Goal: Transaction & Acquisition: Purchase product/service

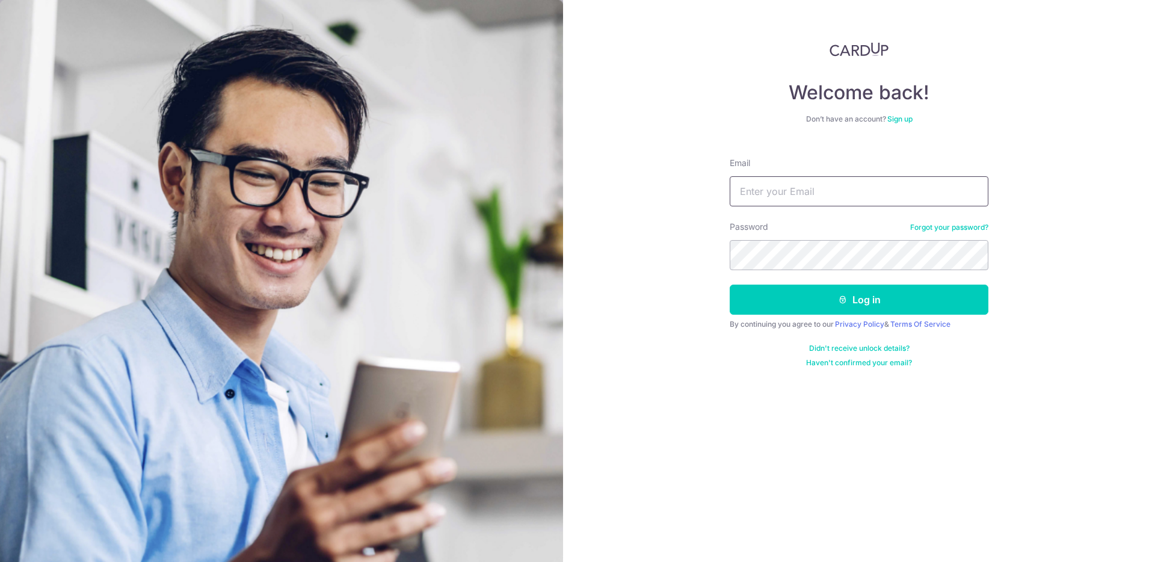
click at [817, 193] on input "Email" at bounding box center [859, 191] width 259 height 30
type input "fadhlullah@gmail.com"
click at [845, 303] on icon "submit" at bounding box center [843, 300] width 10 height 10
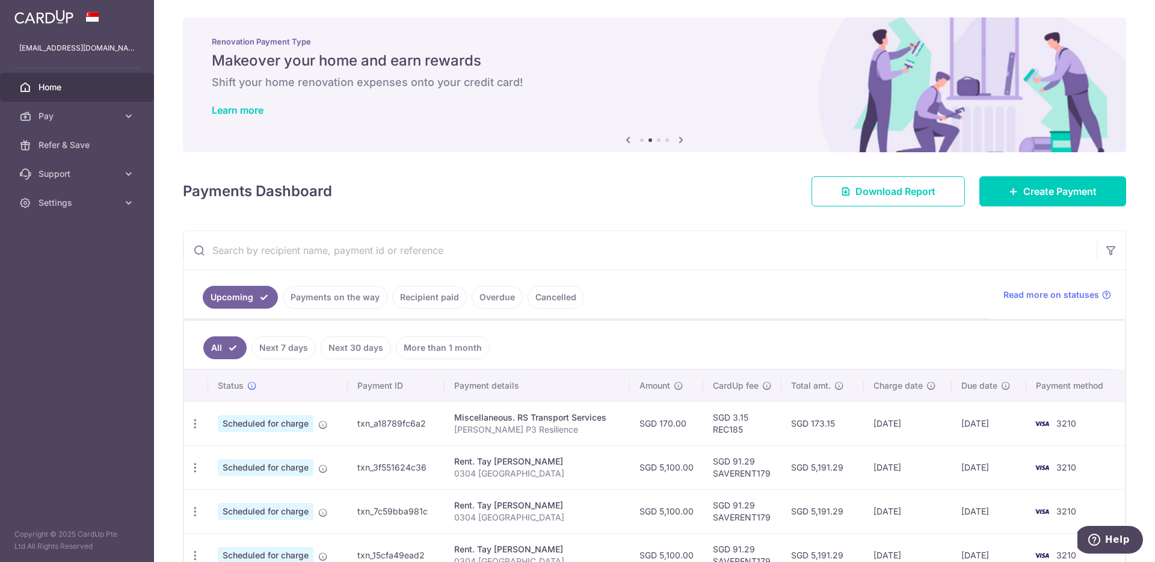
scroll to position [2, 0]
click at [552, 297] on link "Cancelled" at bounding box center [556, 296] width 57 height 23
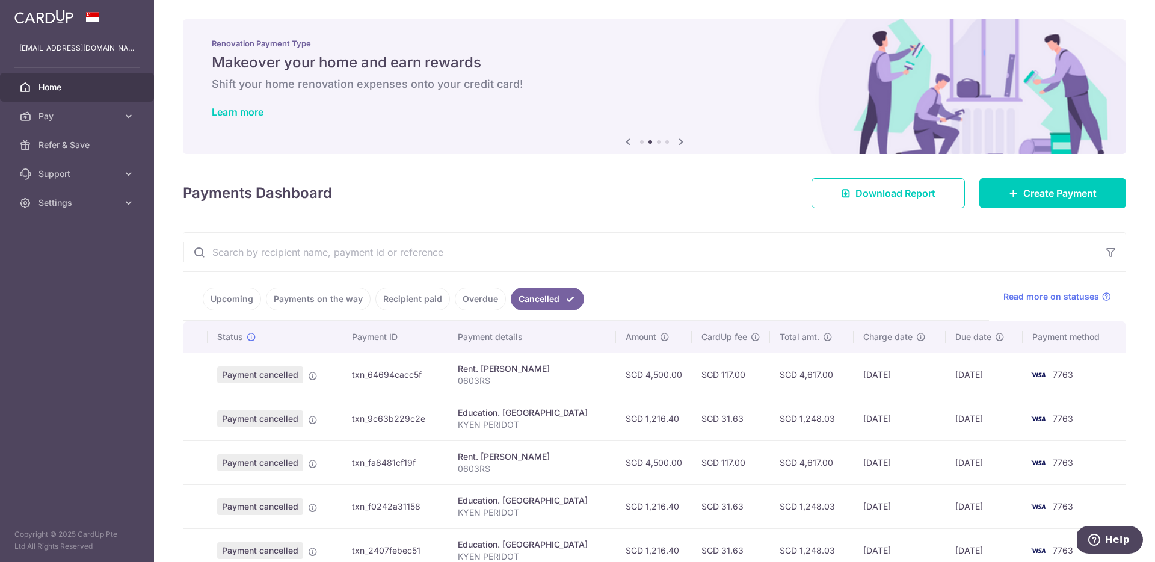
scroll to position [317, 0]
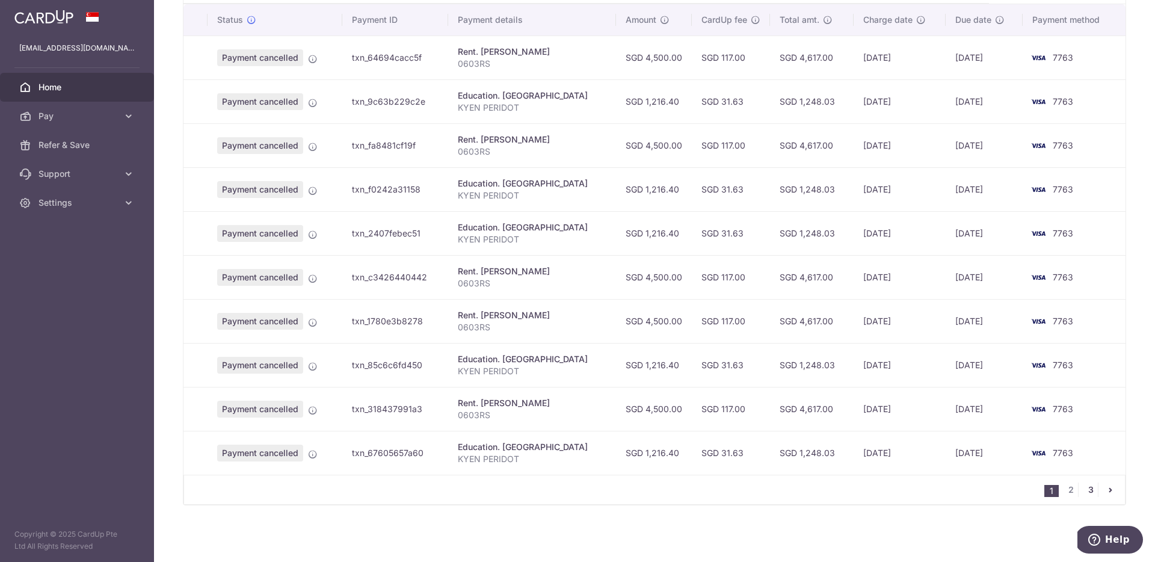
click at [1086, 487] on link "3" at bounding box center [1091, 490] width 14 height 14
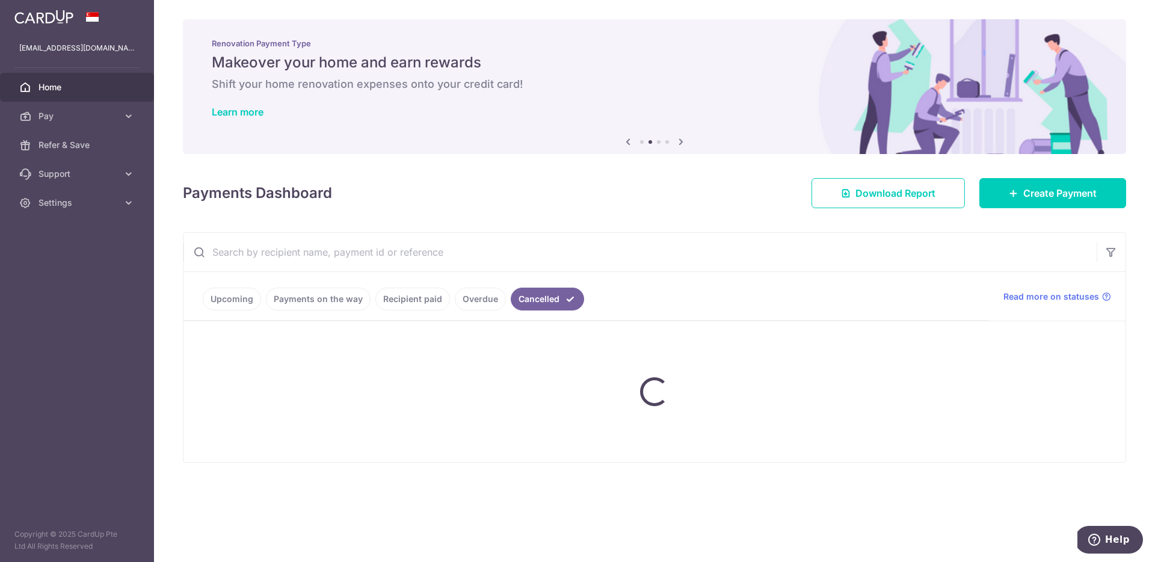
scroll to position [0, 0]
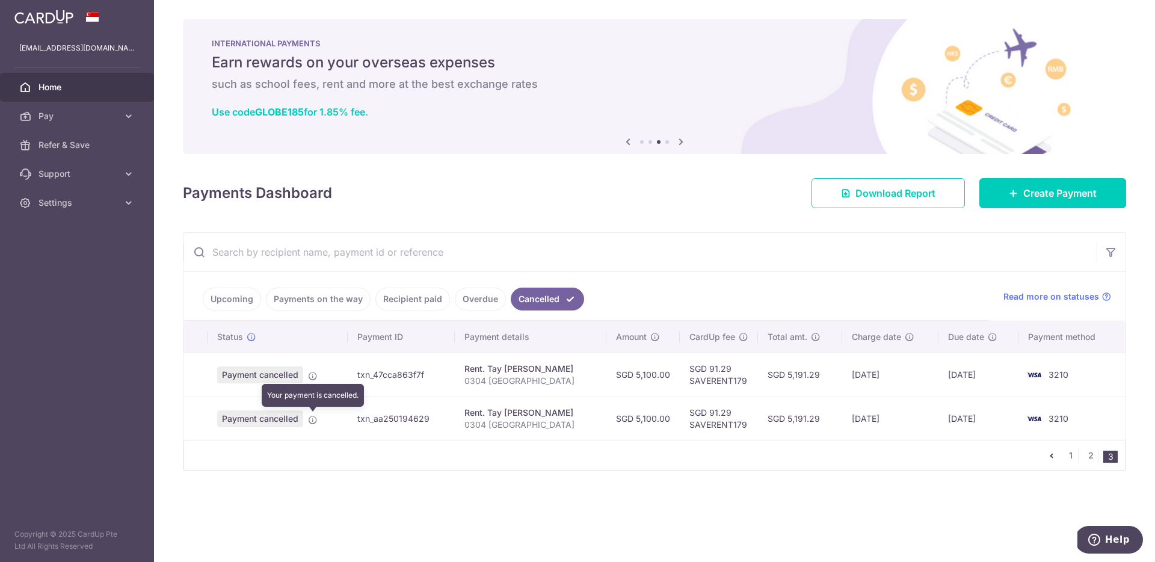
click at [312, 419] on icon at bounding box center [313, 420] width 10 height 10
click at [294, 419] on span "Payment cancelled" at bounding box center [260, 418] width 86 height 17
click at [1063, 422] on span "3210" at bounding box center [1059, 418] width 20 height 10
click at [432, 422] on td "txn_aa250194629" at bounding box center [401, 419] width 107 height 44
click at [283, 416] on span "Payment cancelled" at bounding box center [260, 418] width 86 height 17
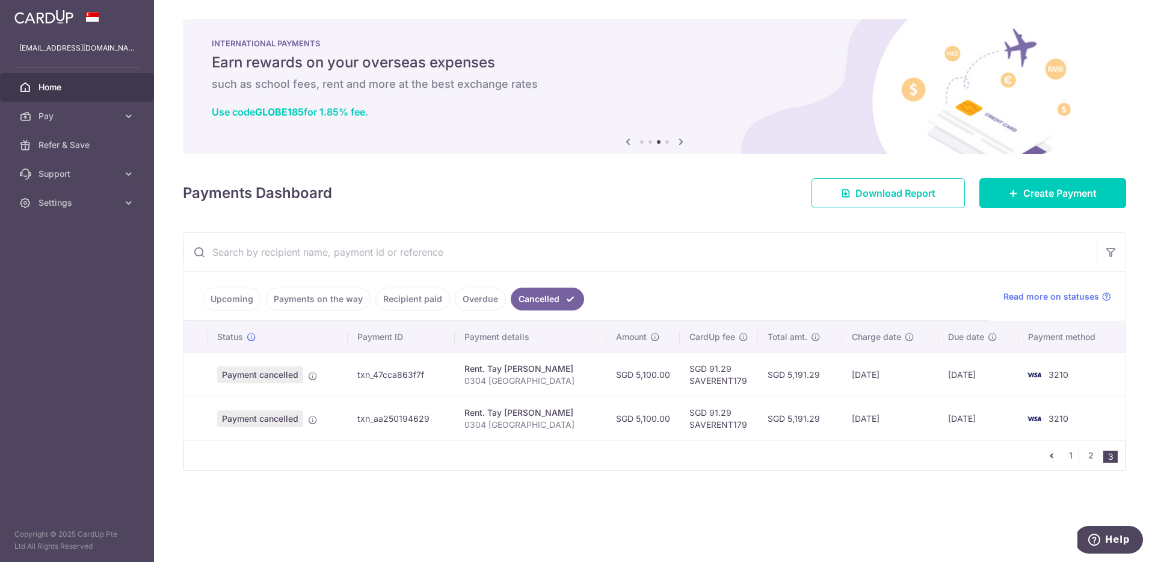
click at [308, 423] on icon at bounding box center [313, 420] width 10 height 10
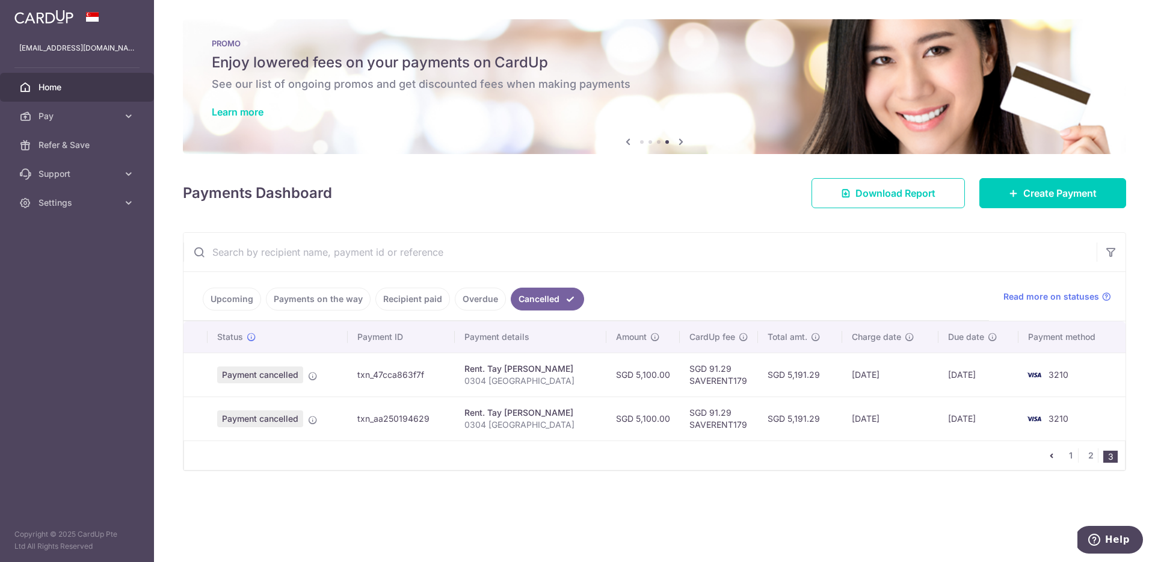
click at [310, 415] on icon at bounding box center [313, 420] width 10 height 10
click at [299, 419] on span "Payment cancelled" at bounding box center [260, 418] width 86 height 17
click at [312, 419] on icon at bounding box center [313, 420] width 10 height 10
click at [314, 419] on icon at bounding box center [313, 420] width 10 height 10
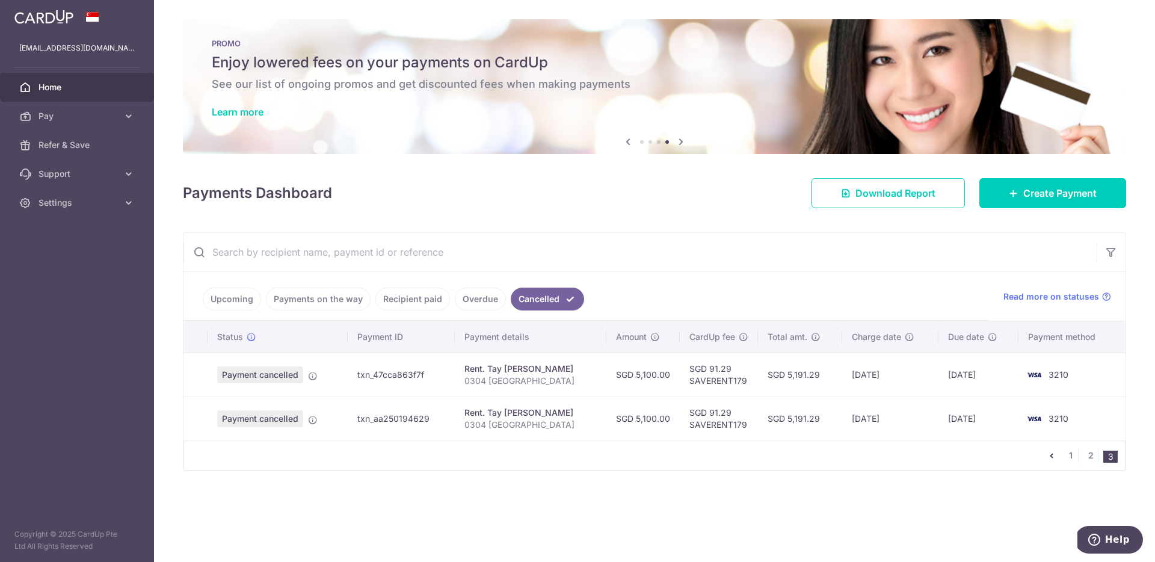
click at [478, 302] on link "Overdue" at bounding box center [480, 299] width 51 height 23
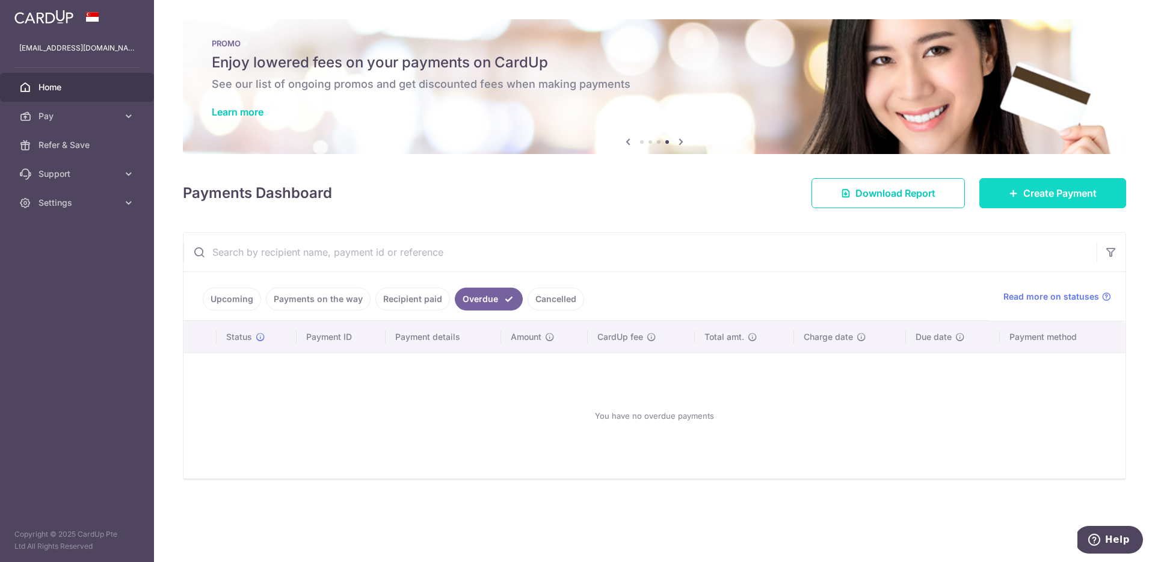
click at [1035, 193] on span "Create Payment" at bounding box center [1060, 193] width 73 height 14
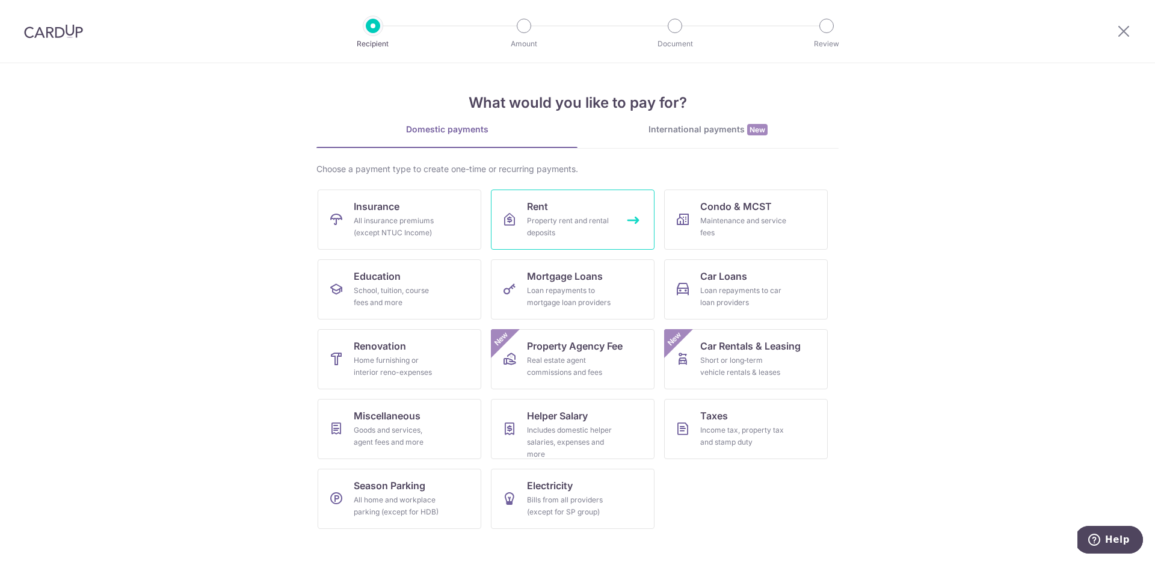
click at [589, 216] on div "Property rent and rental deposits" at bounding box center [570, 227] width 87 height 24
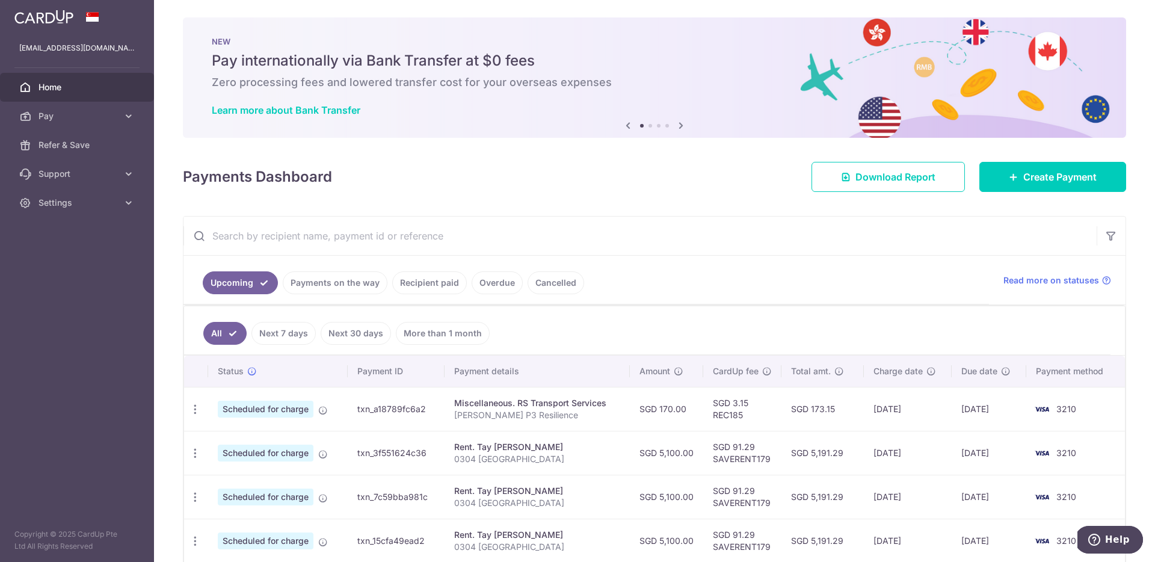
scroll to position [2, 0]
click at [535, 282] on link "Cancelled" at bounding box center [556, 282] width 57 height 23
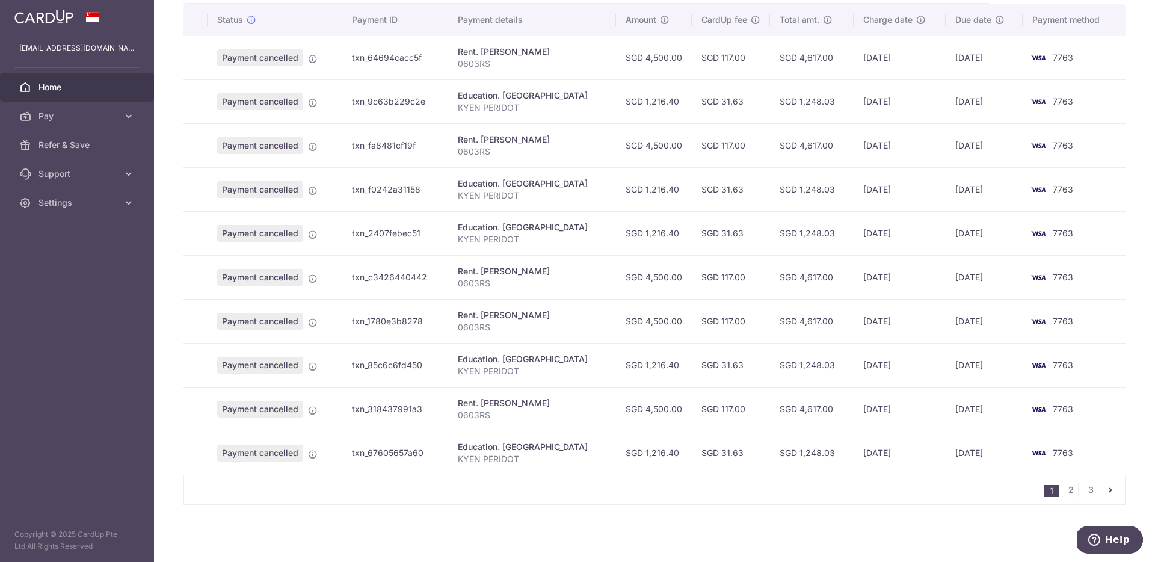
scroll to position [0, 0]
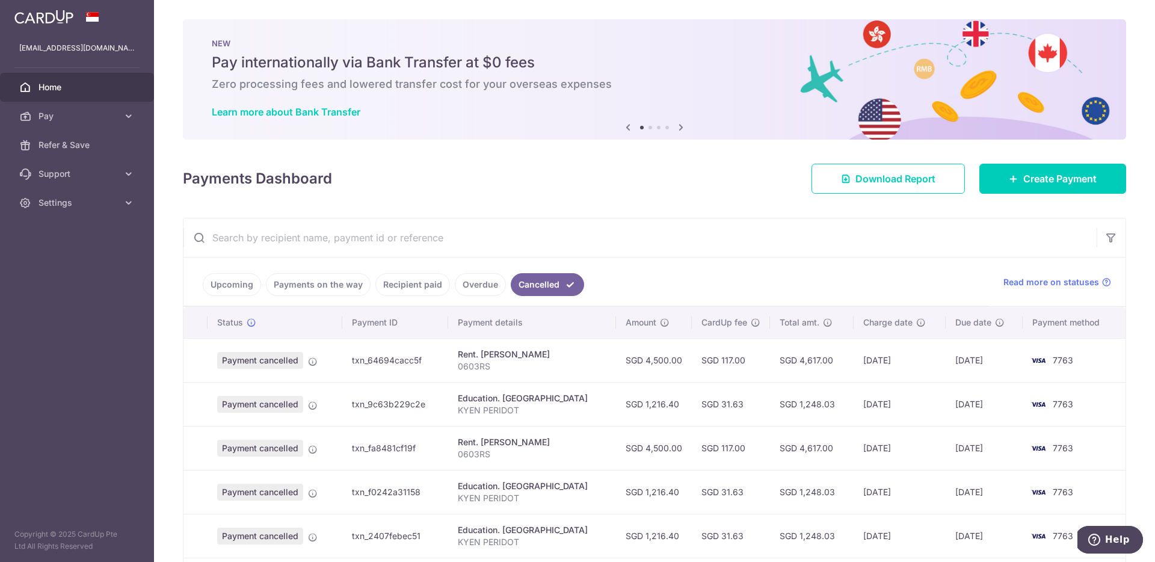
click at [939, 324] on th "Charge date" at bounding box center [900, 322] width 92 height 31
click at [894, 323] on span "Charge date" at bounding box center [887, 323] width 49 height 12
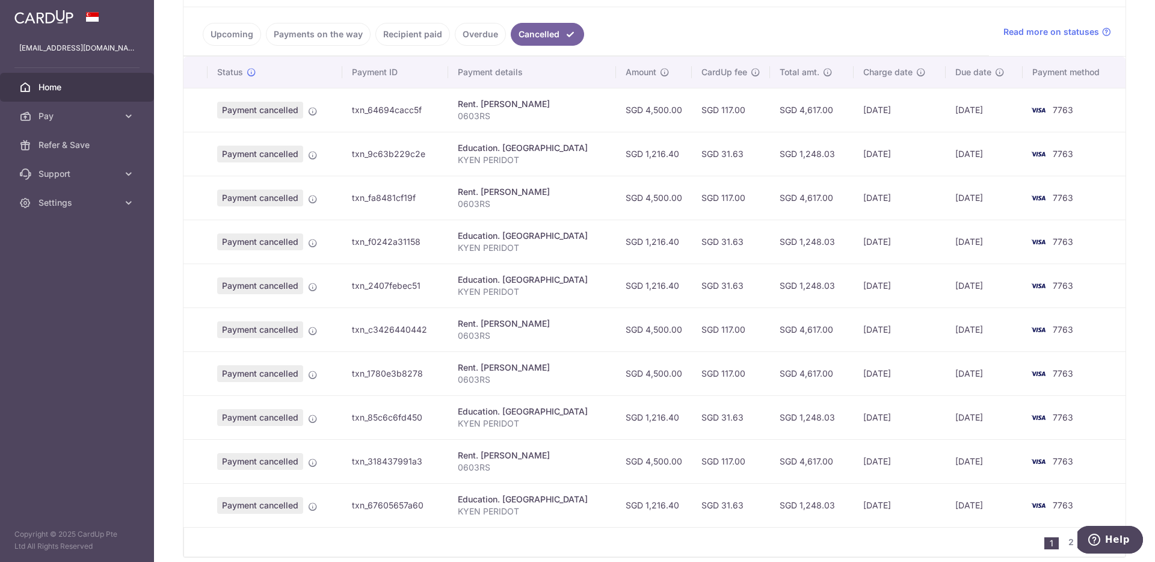
scroll to position [303, 0]
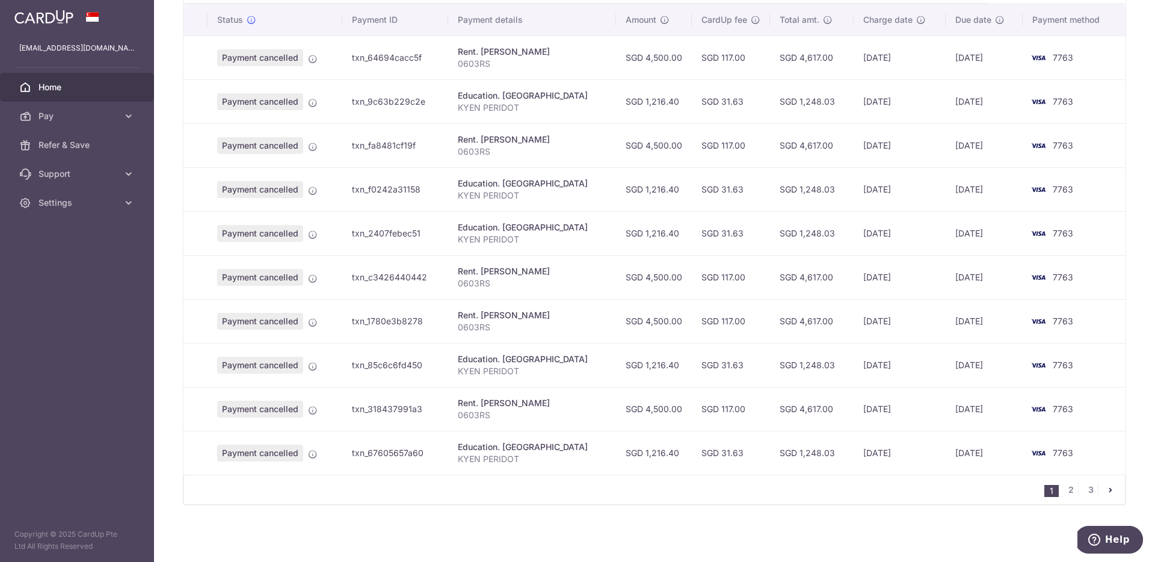
click at [1106, 490] on icon "pager" at bounding box center [1111, 490] width 10 height 10
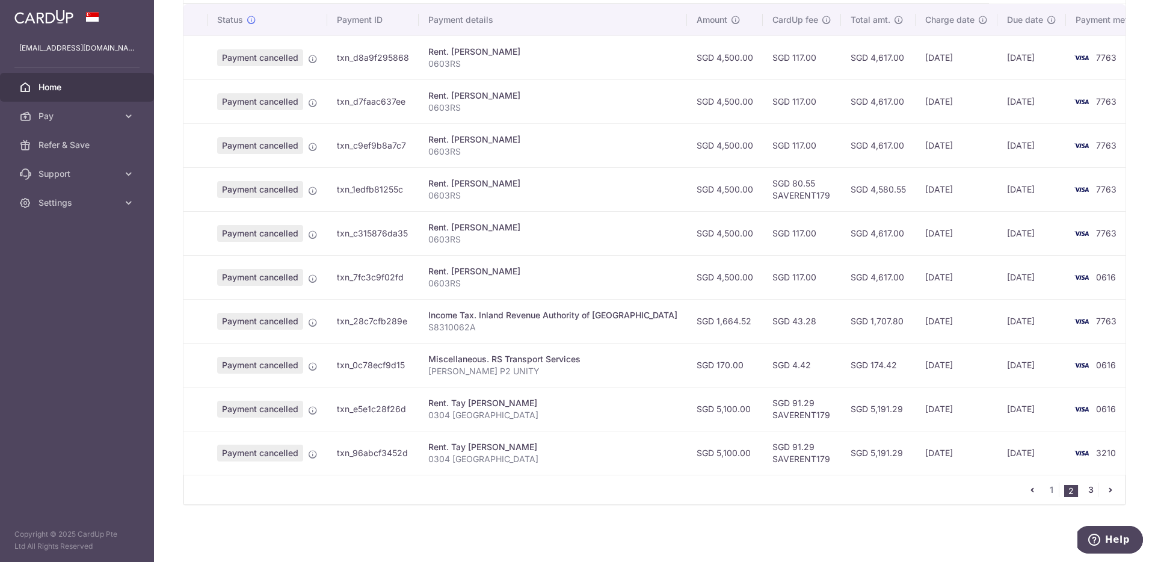
click at [1086, 486] on link "3" at bounding box center [1091, 490] width 14 height 14
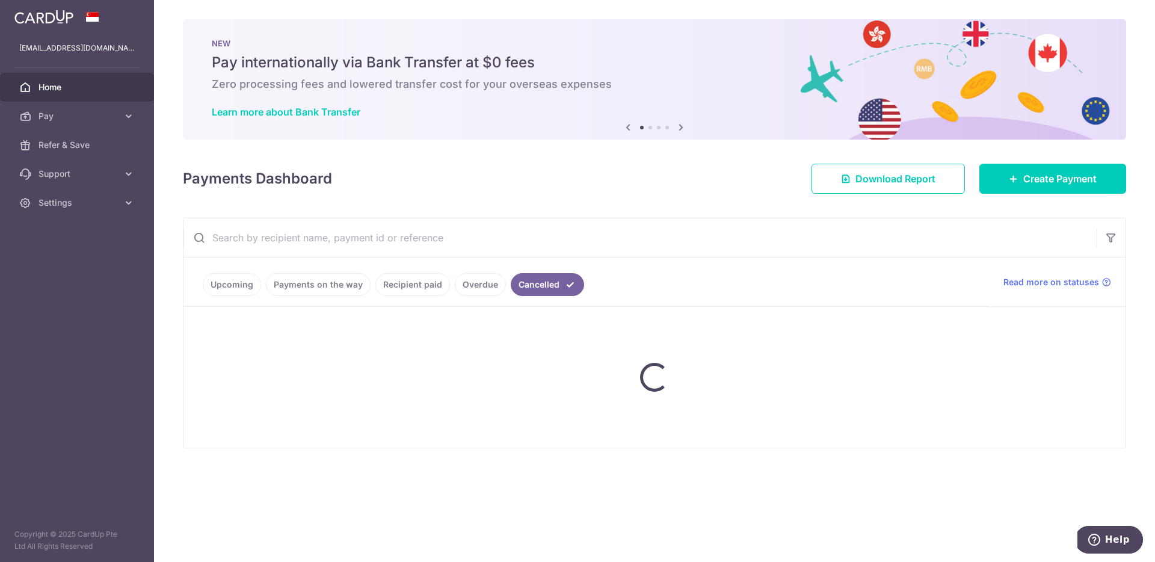
scroll to position [0, 0]
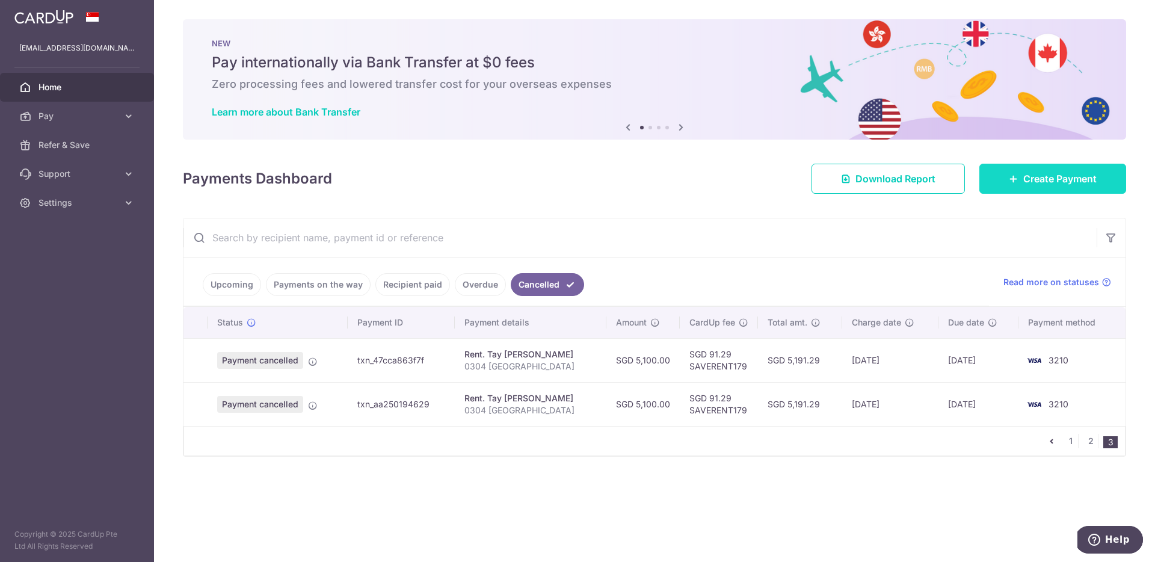
click at [1061, 181] on span "Create Payment" at bounding box center [1060, 178] width 73 height 14
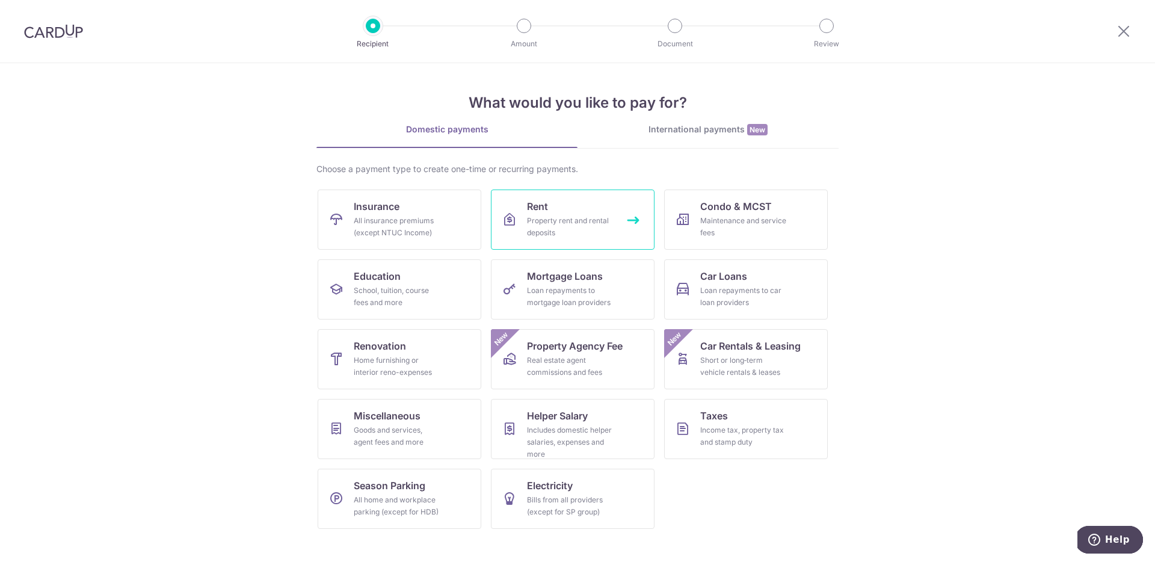
click at [584, 232] on div "Property rent and rental deposits" at bounding box center [570, 227] width 87 height 24
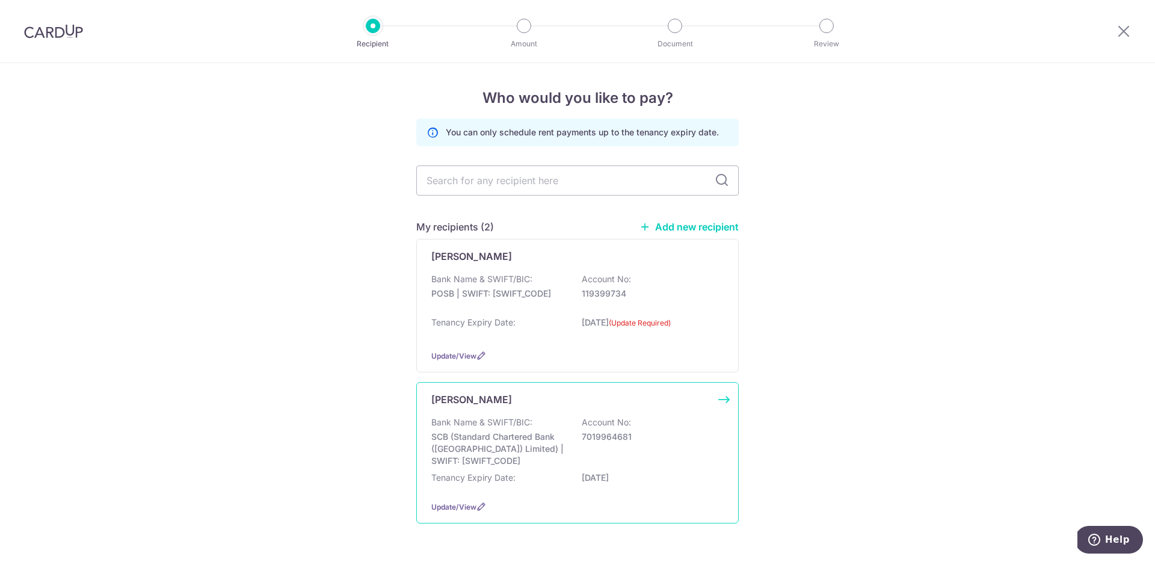
click at [584, 415] on div "[PERSON_NAME] Bank Name & SWIFT/BIC: SCB (Standard Chartered Bank (Singapore) L…" at bounding box center [577, 452] width 323 height 141
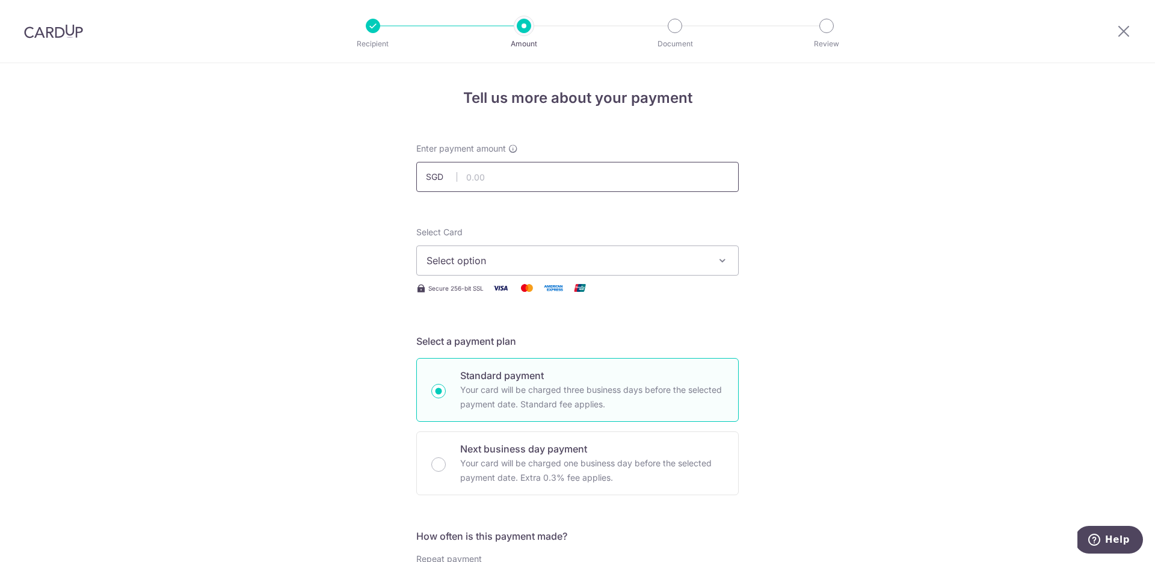
click at [493, 182] on input "text" at bounding box center [577, 177] width 323 height 30
type input "5,100.00"
click at [572, 258] on span "Select option" at bounding box center [567, 260] width 280 height 14
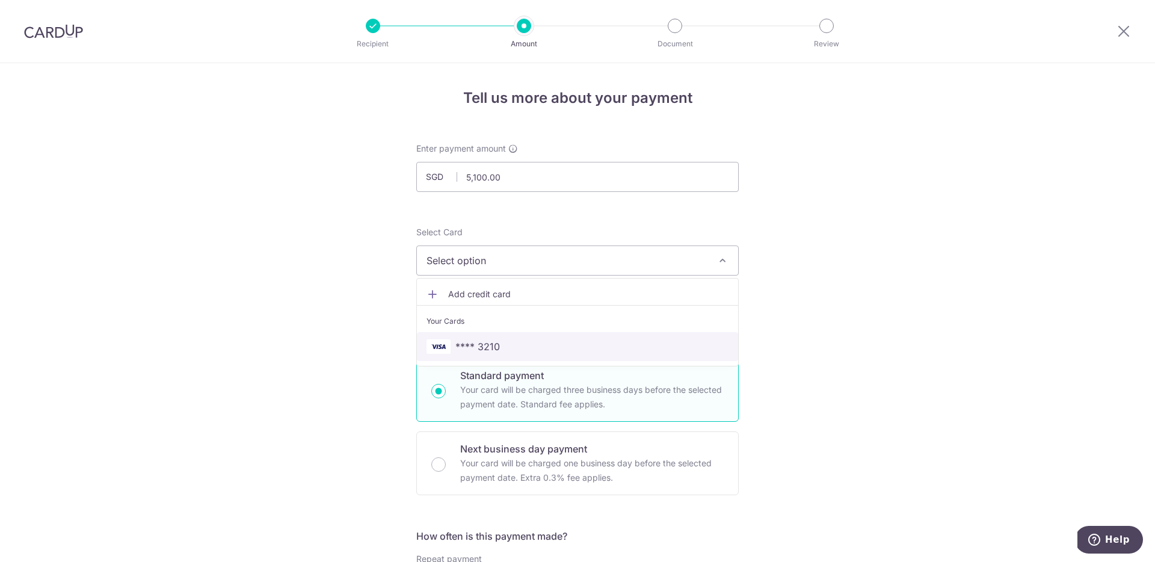
click at [529, 351] on span "**** 3210" at bounding box center [578, 346] width 302 height 14
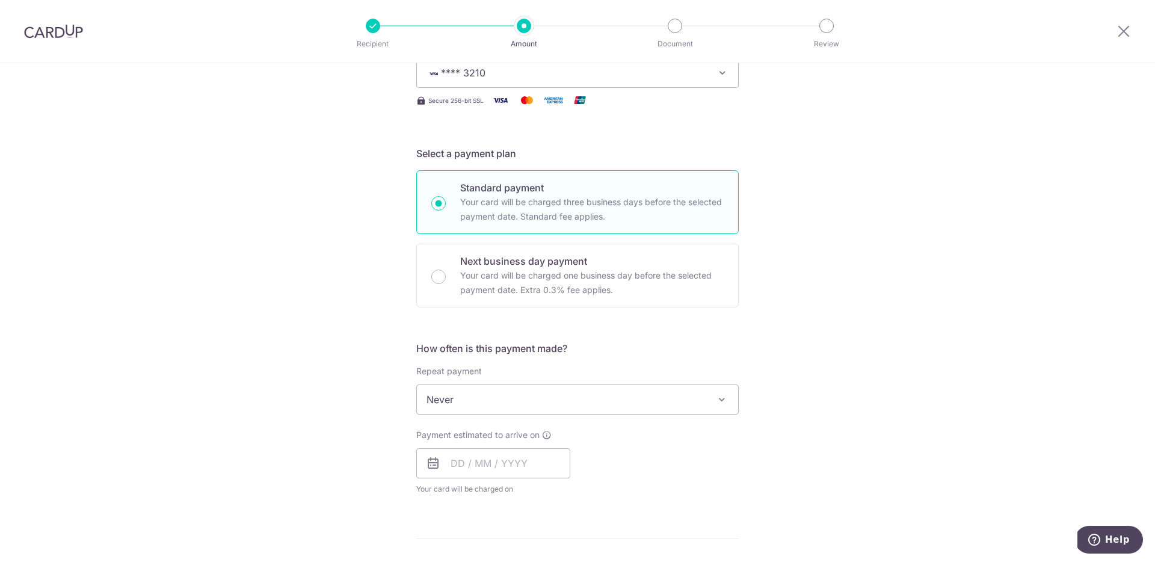
scroll to position [202, 0]
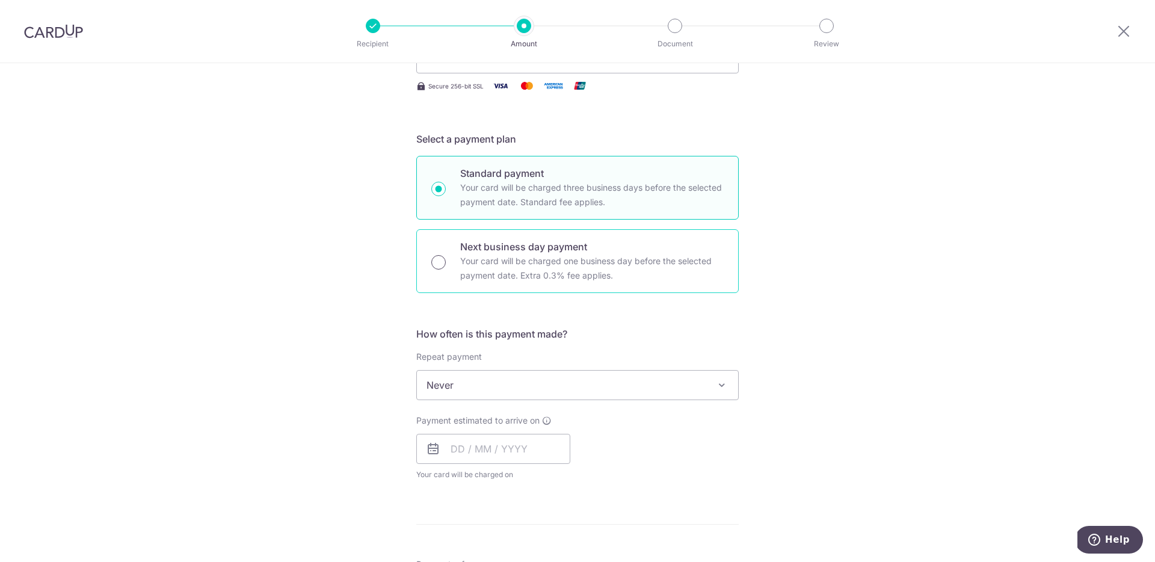
click at [431, 262] on input "Next business day payment Your card will be charged one business day before the…" at bounding box center [438, 262] width 14 height 14
radio input "true"
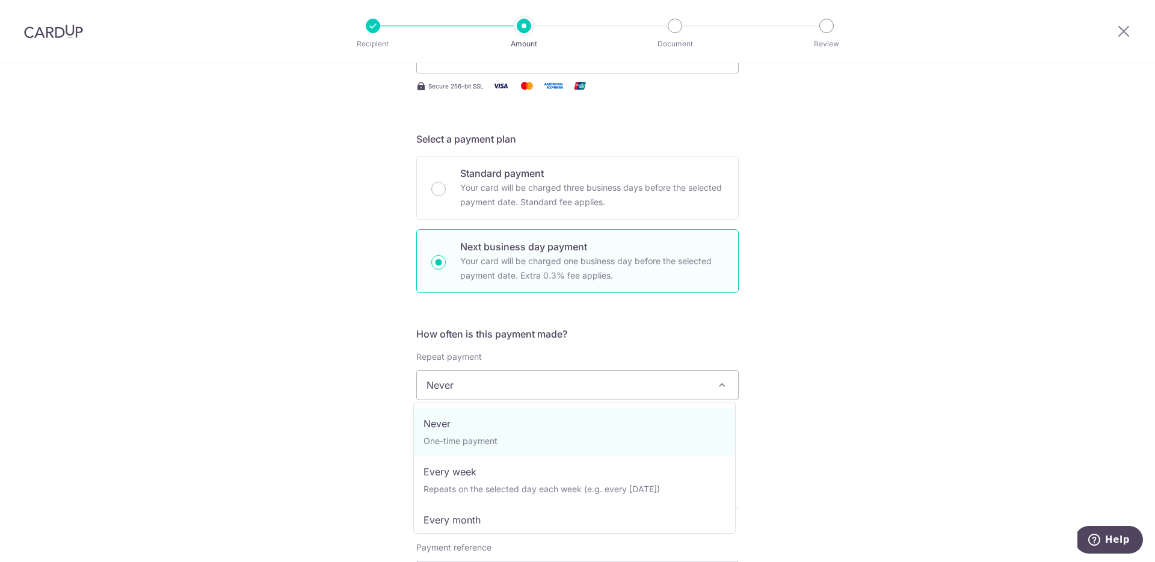
click at [502, 383] on span "Never" at bounding box center [577, 385] width 321 height 29
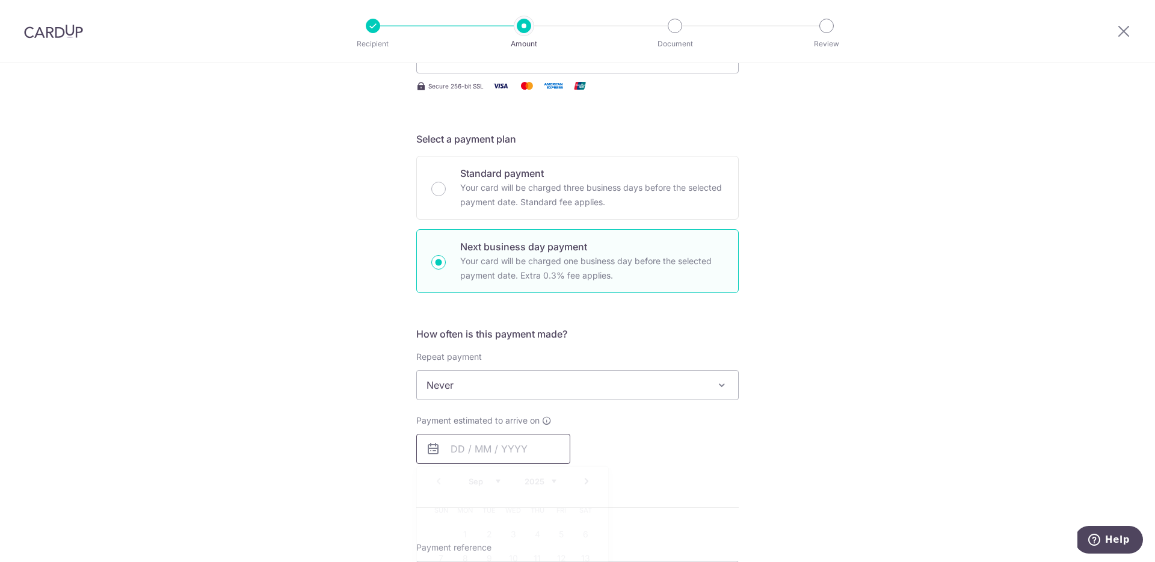
click at [460, 446] on input "text" at bounding box center [493, 449] width 154 height 30
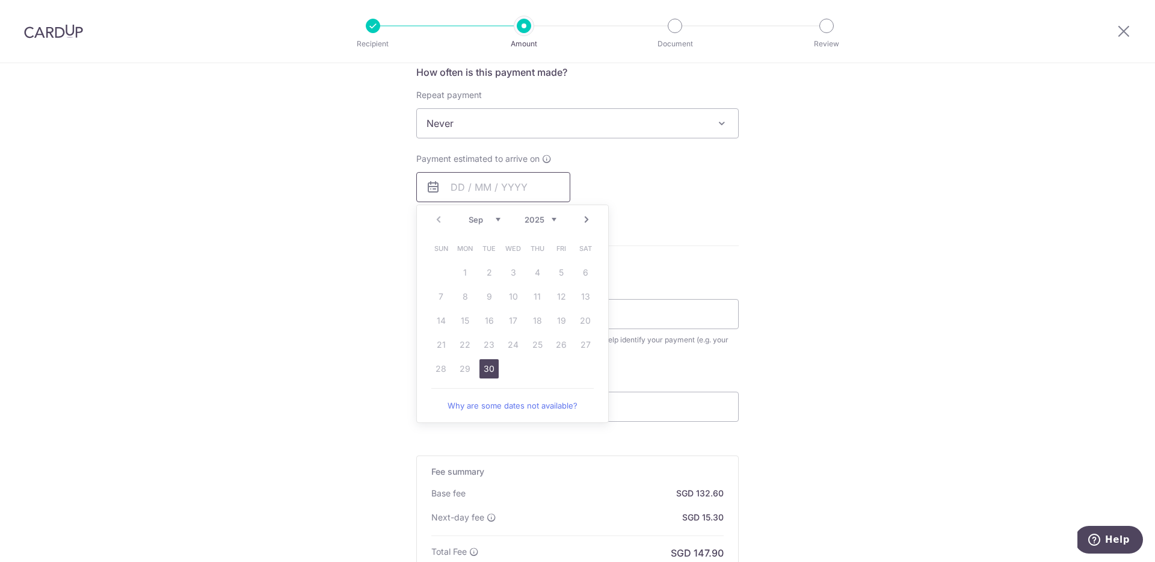
scroll to position [437, 0]
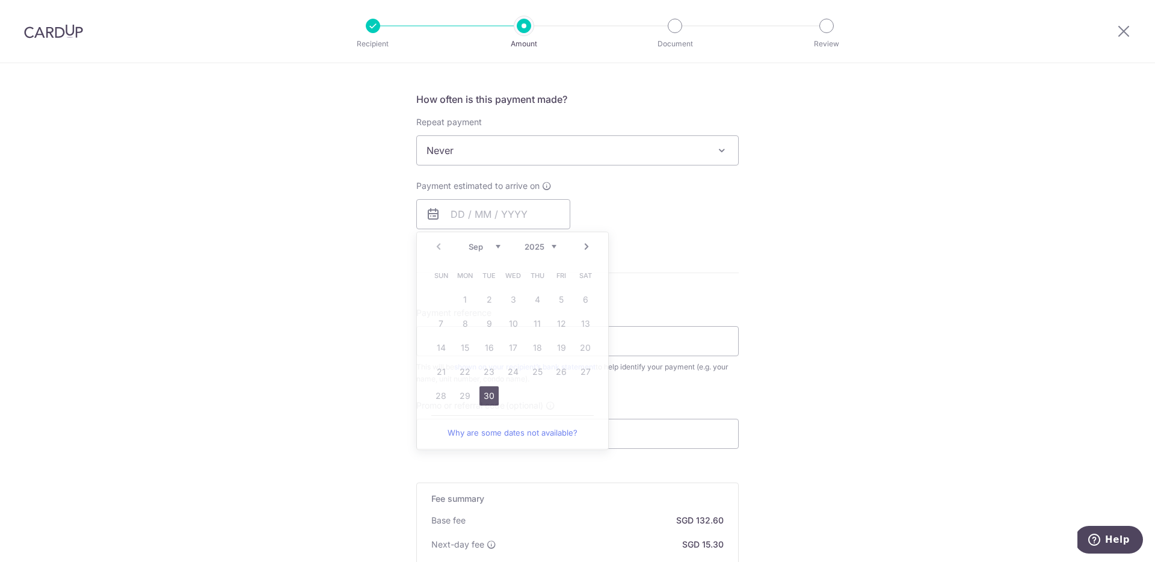
drag, startPoint x: 741, startPoint y: 241, endPoint x: 737, endPoint y: 249, distance: 8.6
click at [736, 249] on div "Tell us more about your payment Enter payment amount SGD 5,100.00 5100.00 Selec…" at bounding box center [577, 191] width 1155 height 1130
click at [505, 209] on input "text" at bounding box center [493, 214] width 154 height 30
click at [488, 396] on link "30" at bounding box center [489, 395] width 19 height 19
type input "[DATE]"
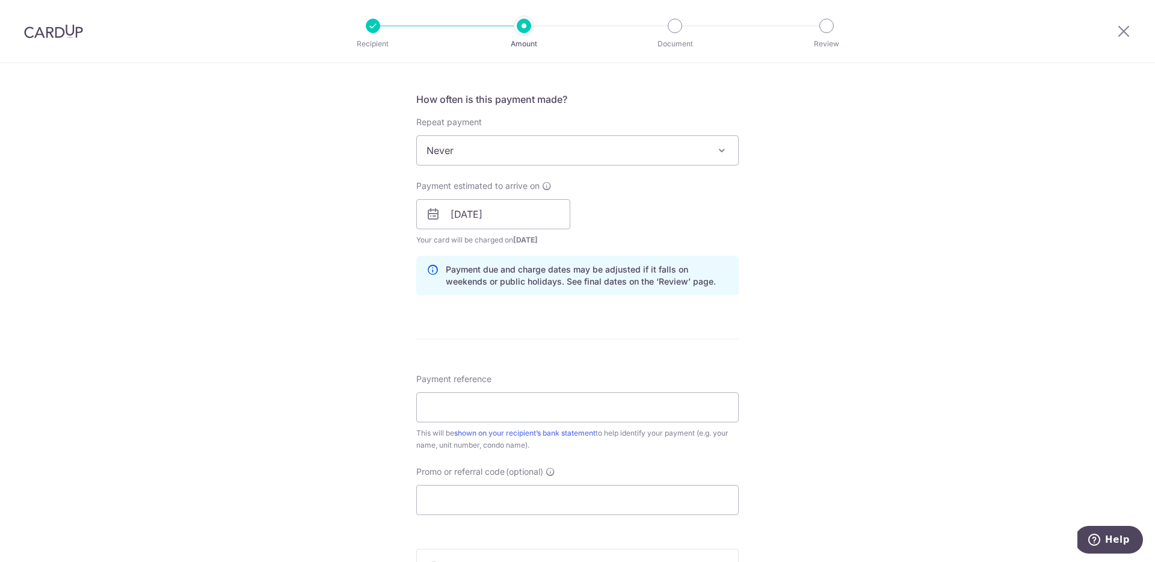
click at [969, 320] on div "Tell us more about your payment Enter payment amount SGD 5,100.00 5100.00 Selec…" at bounding box center [577, 224] width 1155 height 1196
click at [521, 408] on input "Payment reference" at bounding box center [577, 407] width 323 height 30
type input "0304_ABERDEEN"
click at [827, 400] on div "Tell us more about your payment Enter payment amount SGD 5,100.00 5100.00 Selec…" at bounding box center [577, 224] width 1155 height 1196
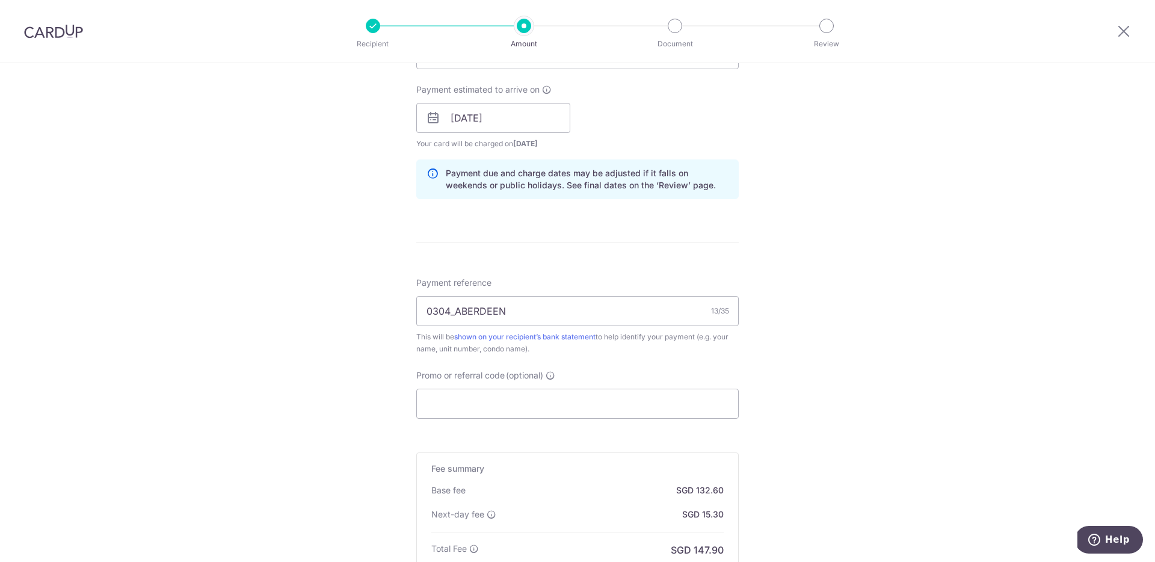
scroll to position [540, 0]
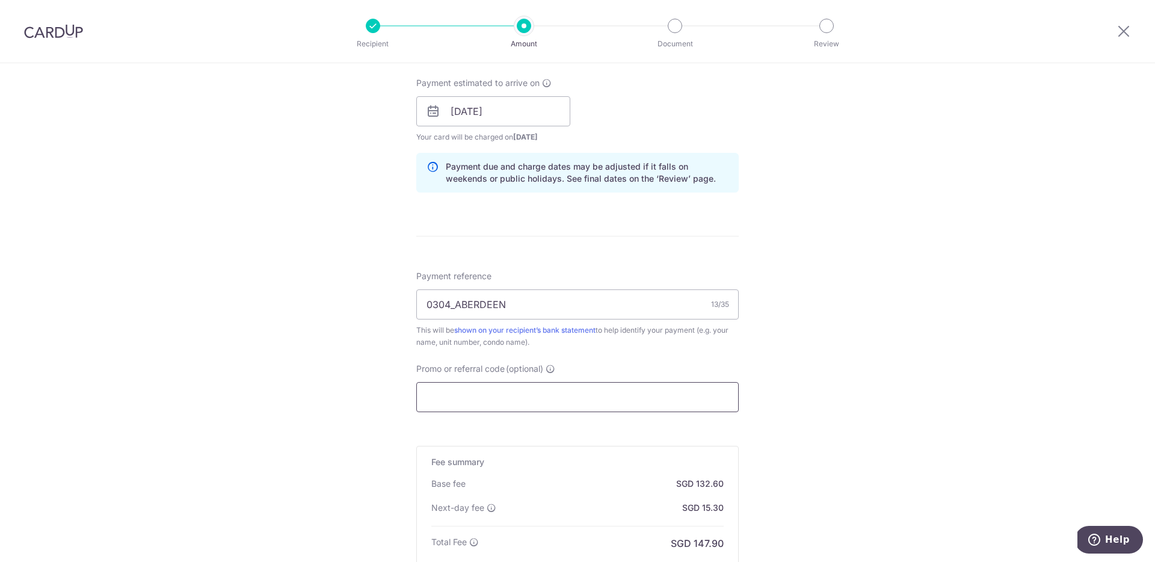
click at [556, 395] on input "Promo or referral code (optional)" at bounding box center [577, 397] width 323 height 30
click at [553, 403] on input "Promo or referral code (optional)" at bounding box center [577, 397] width 323 height 30
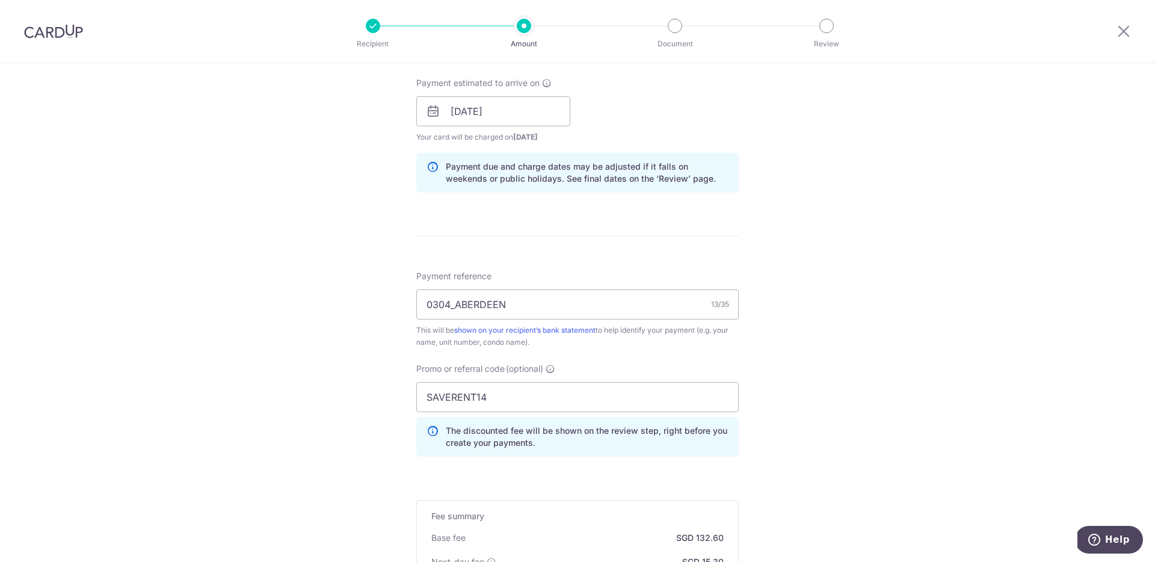
click at [888, 387] on div "Tell us more about your payment Enter payment amount SGD 5,100.00 5100.00 Selec…" at bounding box center [577, 148] width 1155 height 1250
click at [471, 397] on input "SAVERENT14" at bounding box center [577, 397] width 323 height 30
paste input "79"
type input "SAVERENT179"
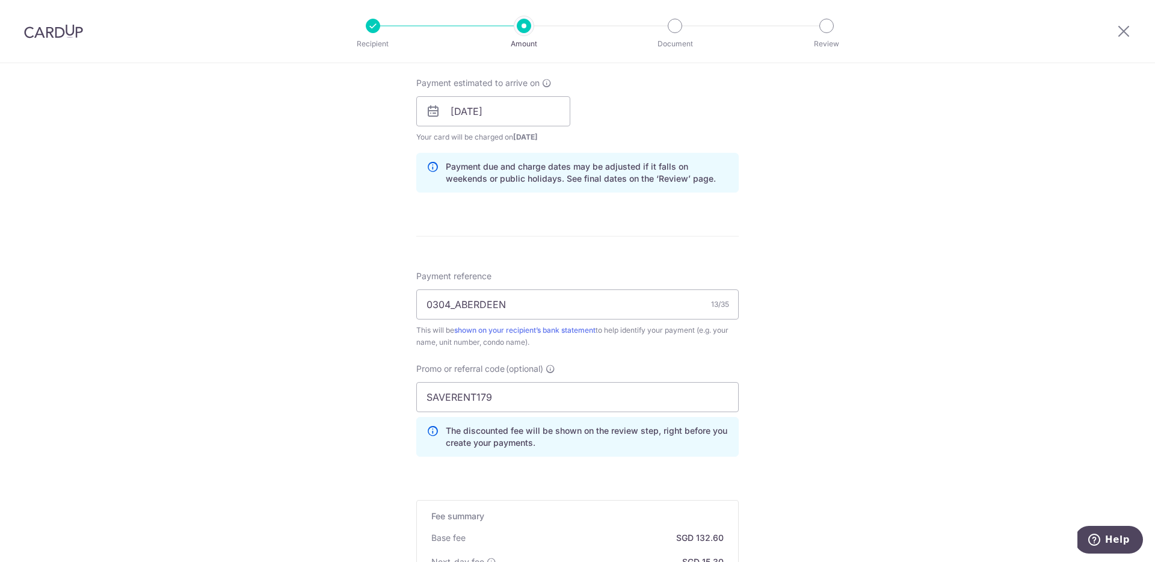
click at [927, 374] on div "Tell us more about your payment Enter payment amount SGD 5,100.00 5100.00 Selec…" at bounding box center [577, 148] width 1155 height 1250
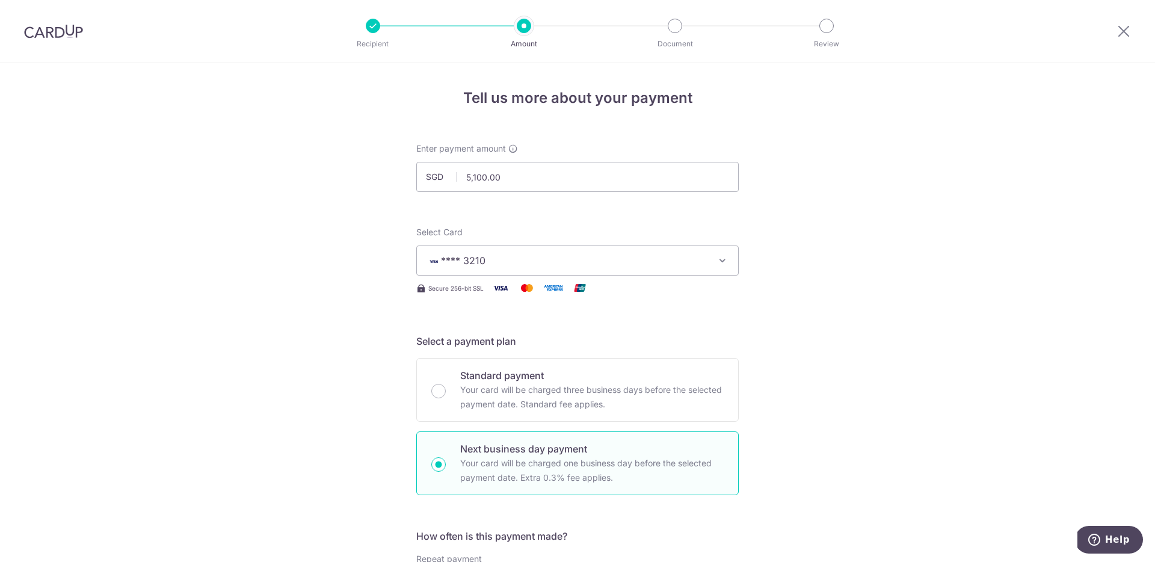
scroll to position [752, 0]
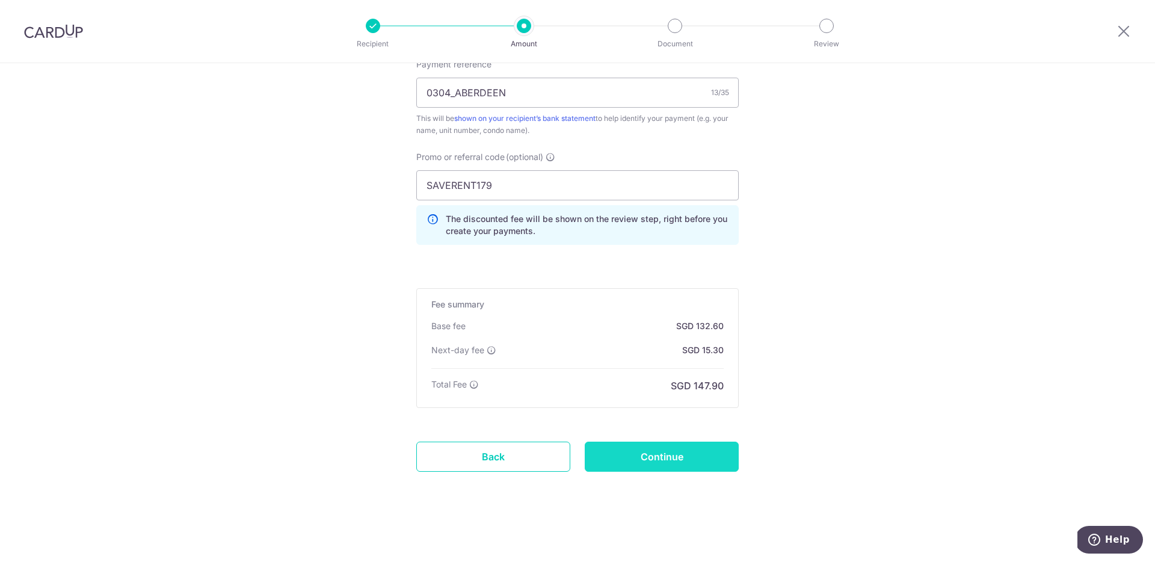
click at [705, 462] on input "Continue" at bounding box center [662, 457] width 154 height 30
type input "Create Schedule"
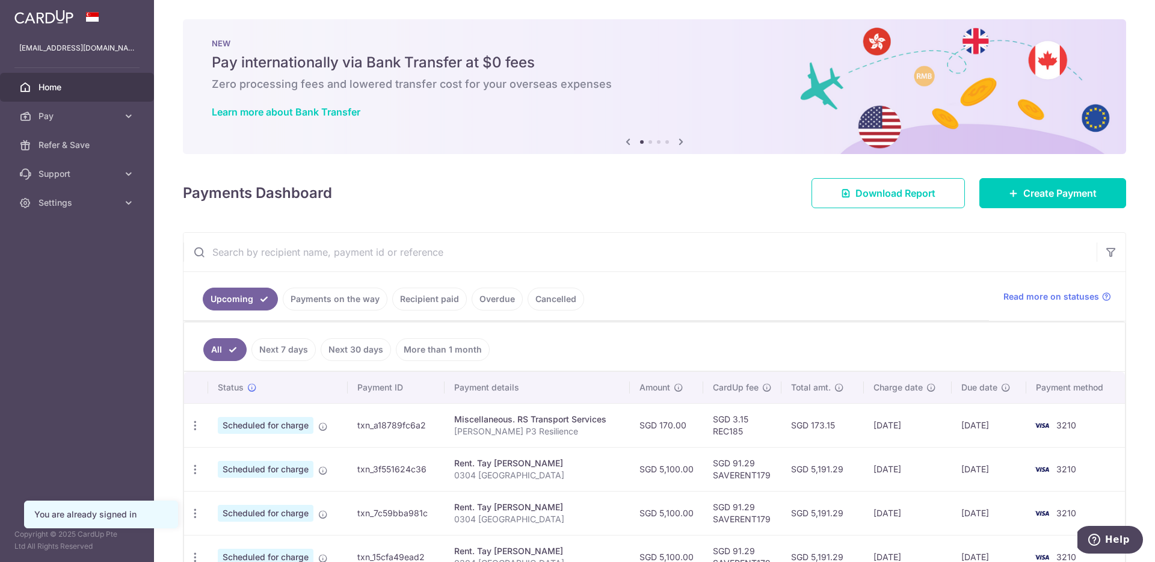
scroll to position [113, 0]
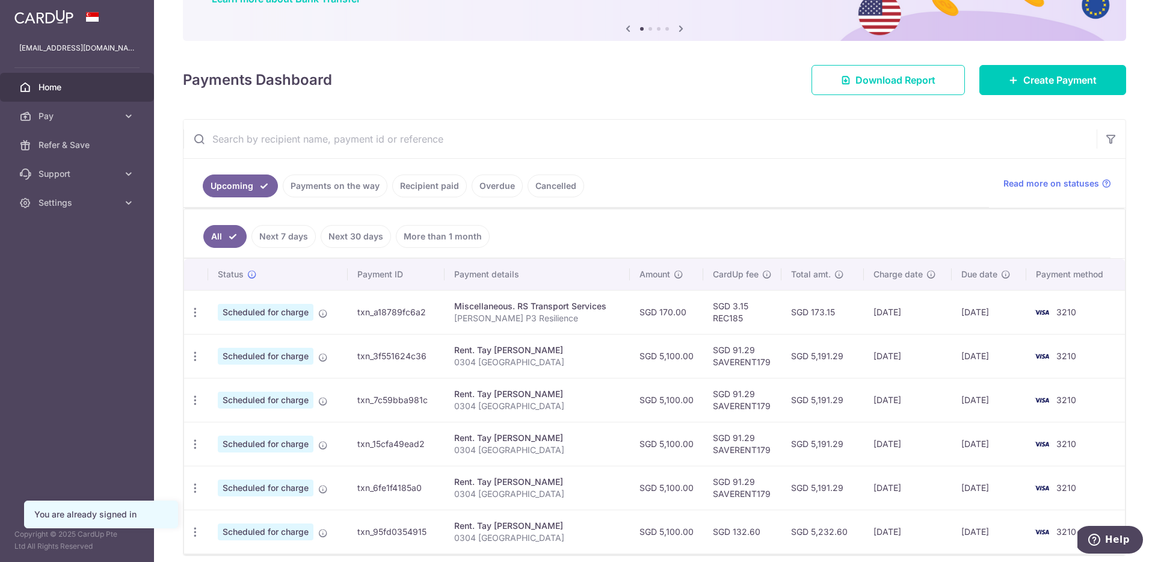
click at [749, 360] on td "SGD 91.29 SAVERENT179" at bounding box center [742, 356] width 78 height 44
copy td "SAVERENT179"
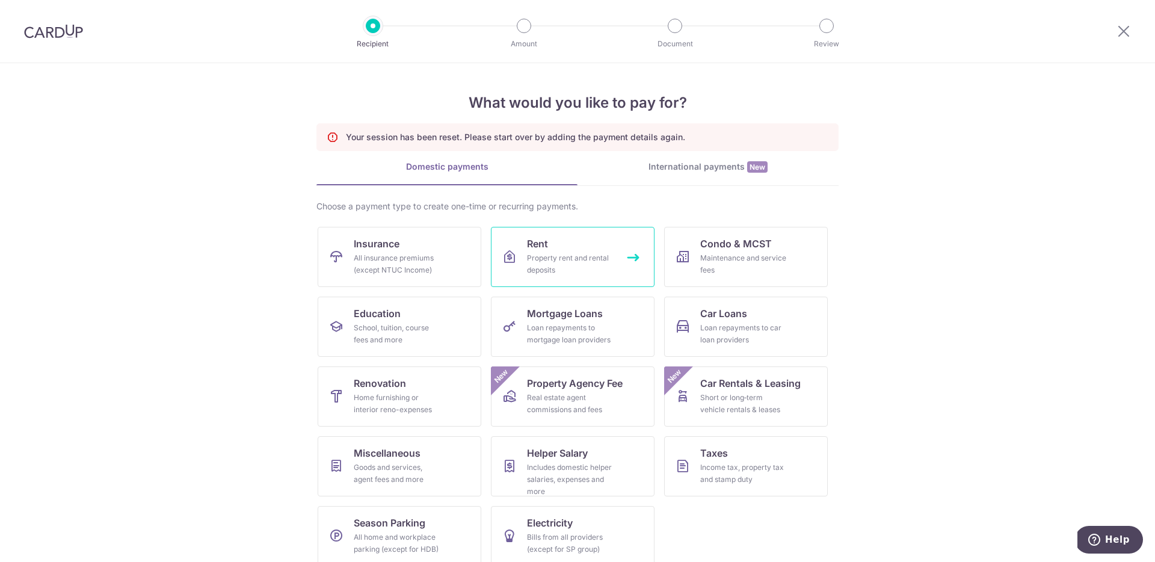
click at [607, 271] on div "Property rent and rental deposits" at bounding box center [570, 264] width 87 height 24
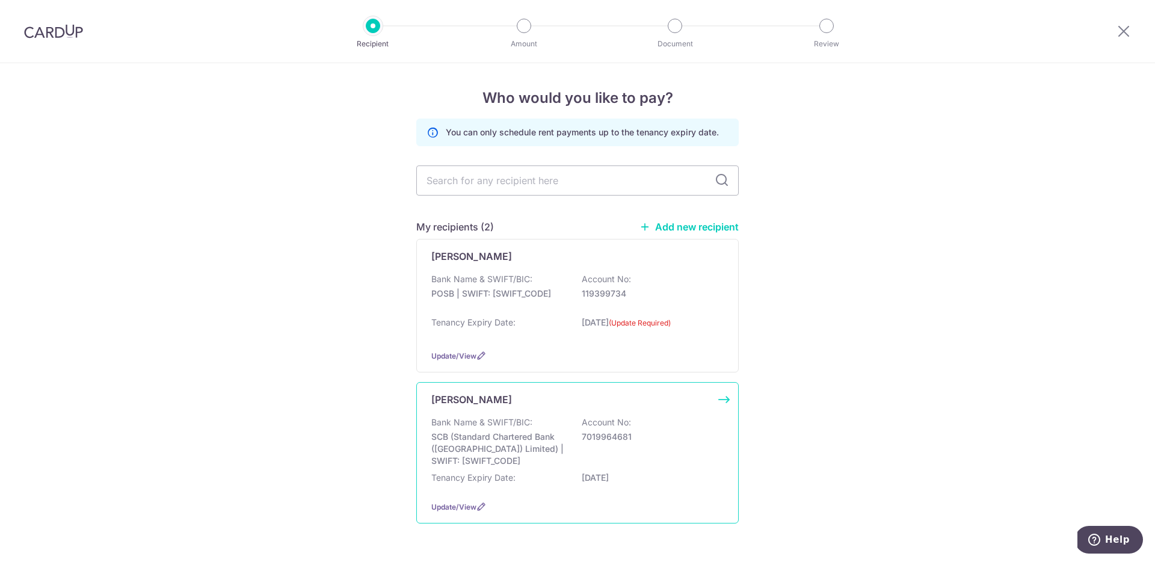
click at [615, 448] on div "Bank Name & SWIFT/BIC: SCB (Standard Chartered Bank (Singapore) Limited) | SWIF…" at bounding box center [577, 441] width 292 height 51
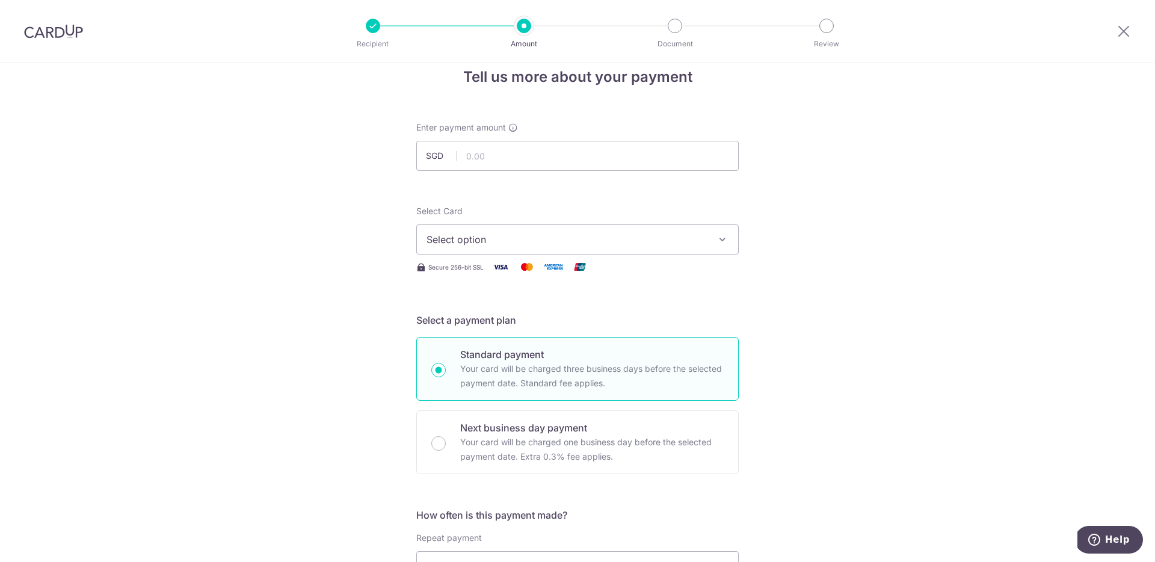
scroll to position [22, 0]
click at [505, 161] on input "text" at bounding box center [577, 155] width 323 height 30
type input "5,100.00"
click at [540, 239] on span "Select option" at bounding box center [567, 239] width 280 height 14
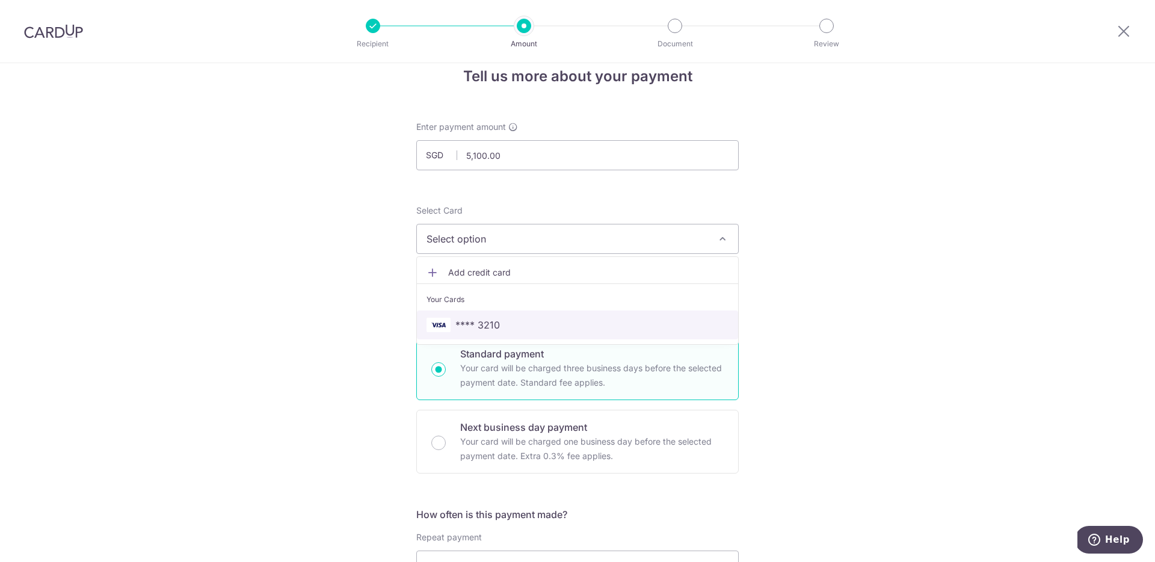
click at [504, 321] on span "**** 3210" at bounding box center [578, 325] width 302 height 14
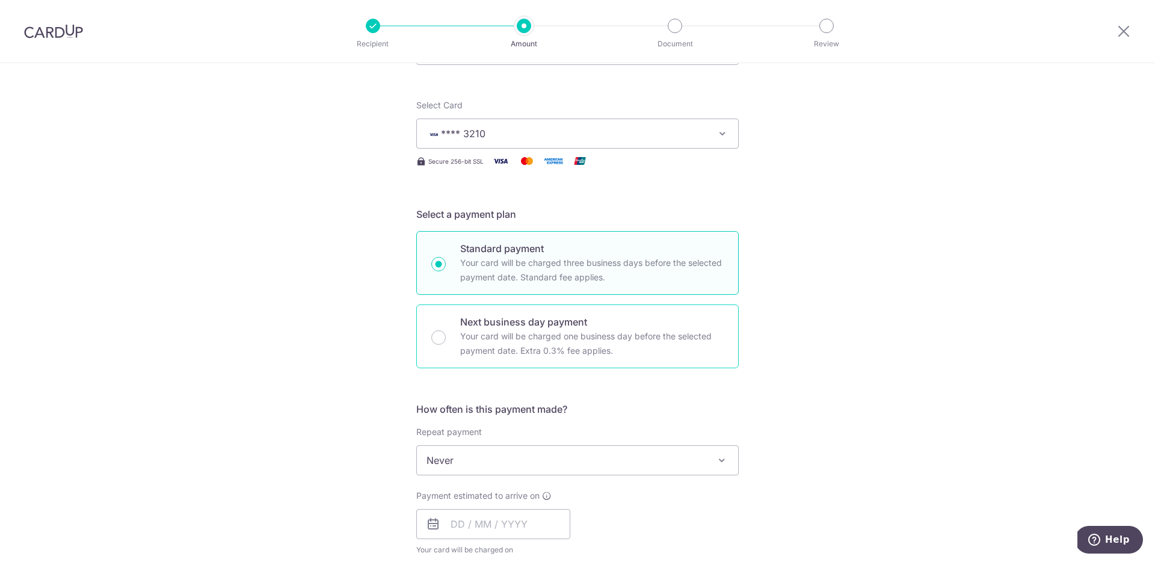
scroll to position [134, 0]
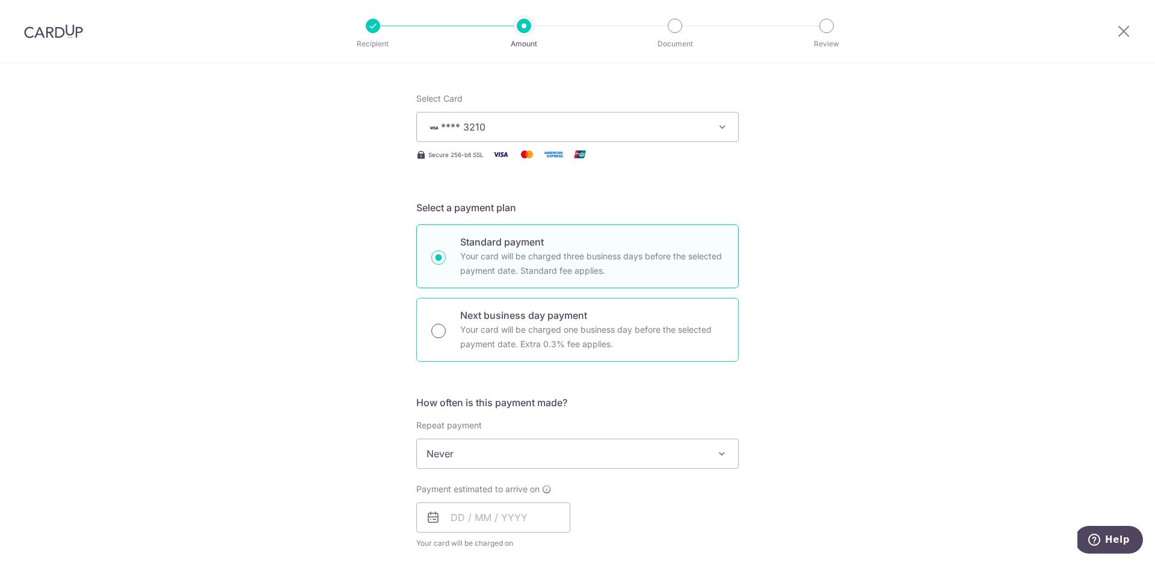
click at [437, 331] on input "Next business day payment Your card will be charged one business day before the…" at bounding box center [438, 331] width 14 height 14
radio input "true"
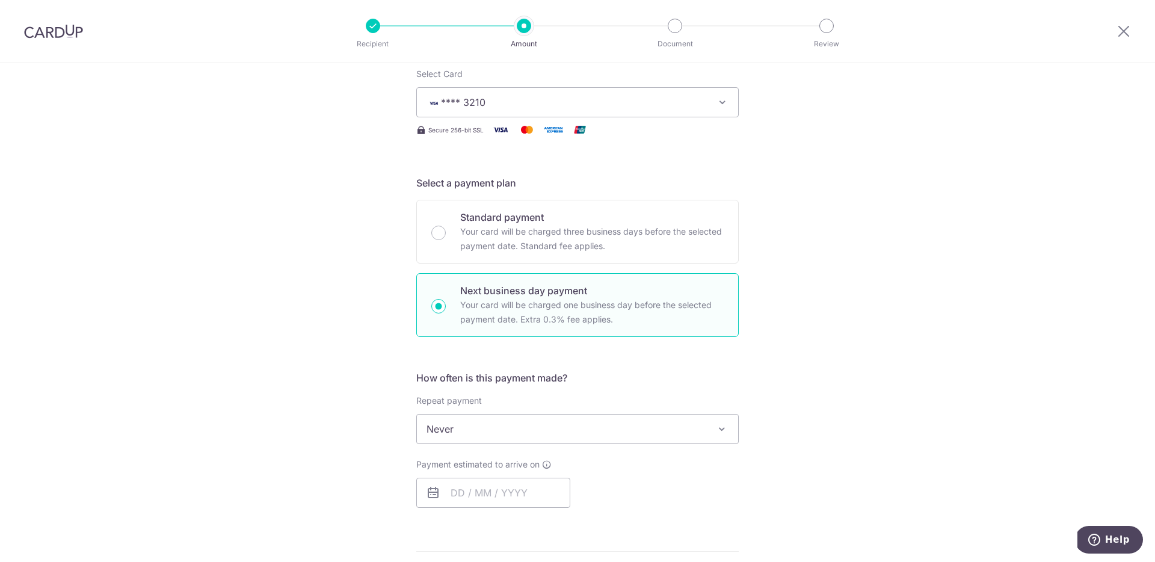
scroll to position [355, 0]
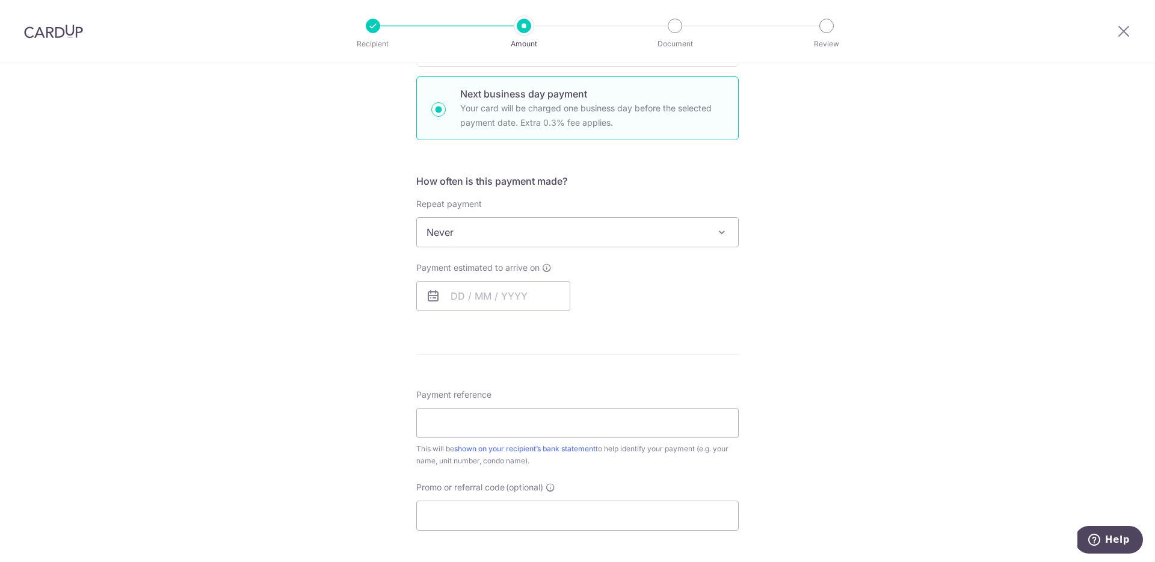
click at [489, 236] on span "Never" at bounding box center [577, 232] width 321 height 29
click at [936, 271] on div "Tell us more about your payment Enter payment amount SGD 5,100.00 5100.00 Selec…" at bounding box center [577, 273] width 1155 height 1130
click at [496, 300] on input "text" at bounding box center [493, 296] width 154 height 30
click at [802, 321] on div "Tell us more about your payment Enter payment amount SGD 5,100.00 5100.00 Selec…" at bounding box center [577, 273] width 1155 height 1130
click at [464, 289] on input "text" at bounding box center [493, 296] width 154 height 30
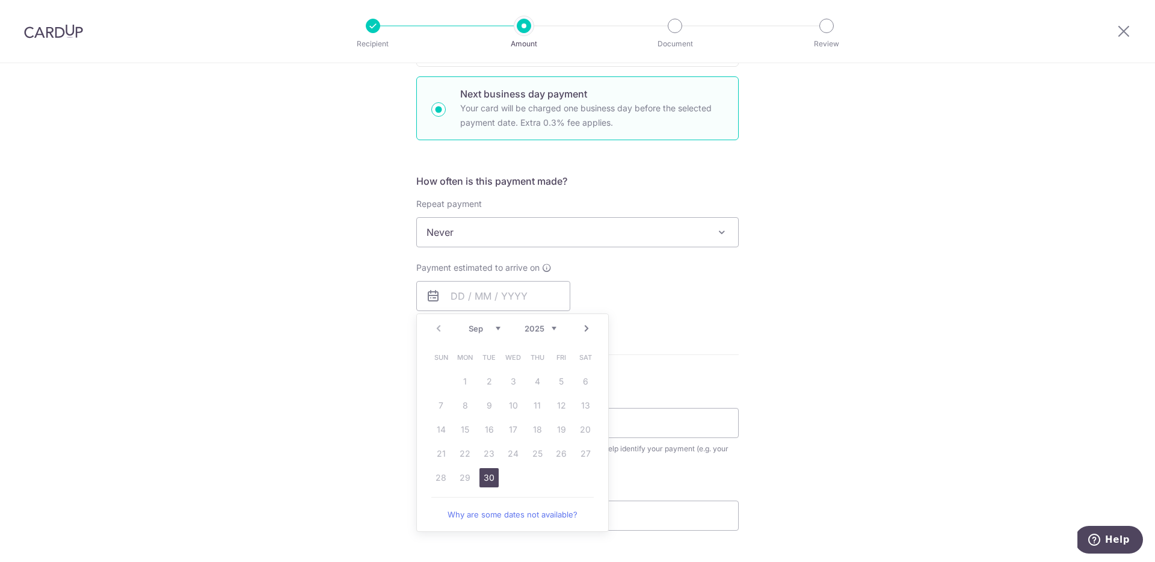
click at [493, 481] on link "30" at bounding box center [489, 477] width 19 height 19
type input "[DATE]"
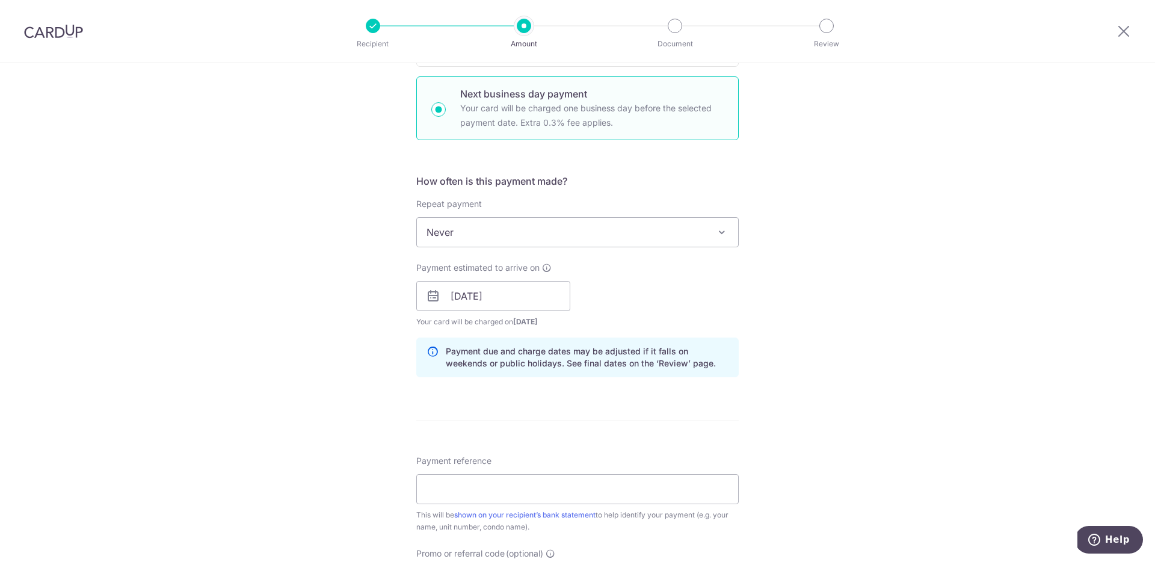
click at [939, 297] on div "Tell us more about your payment Enter payment amount SGD 5,100.00 5100.00 Selec…" at bounding box center [577, 306] width 1155 height 1196
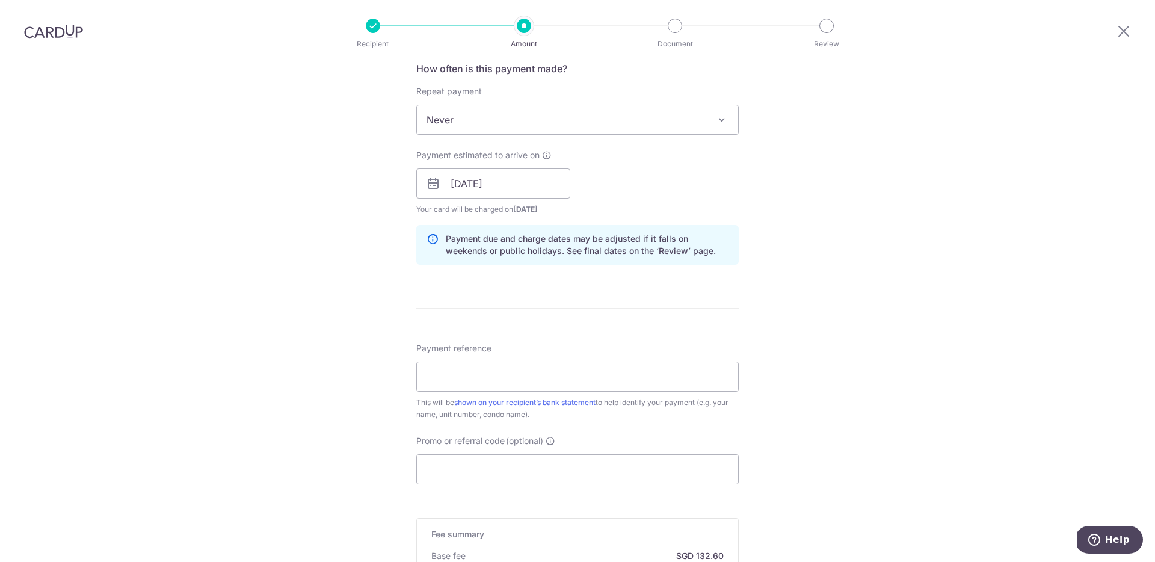
scroll to position [470, 0]
click at [543, 372] on input "Payment reference" at bounding box center [577, 374] width 323 height 30
type input "0304 [GEOGRAPHIC_DATA]"
click at [822, 344] on div "Tell us more about your payment Enter payment amount SGD 5,100.00 5100.00 Selec…" at bounding box center [577, 191] width 1155 height 1196
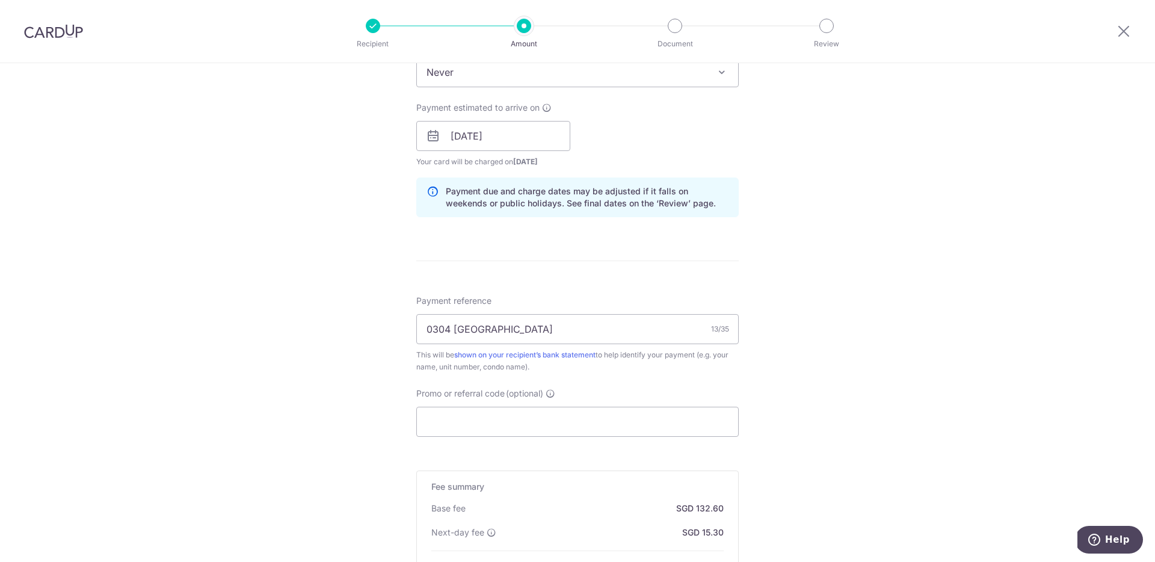
scroll to position [697, 0]
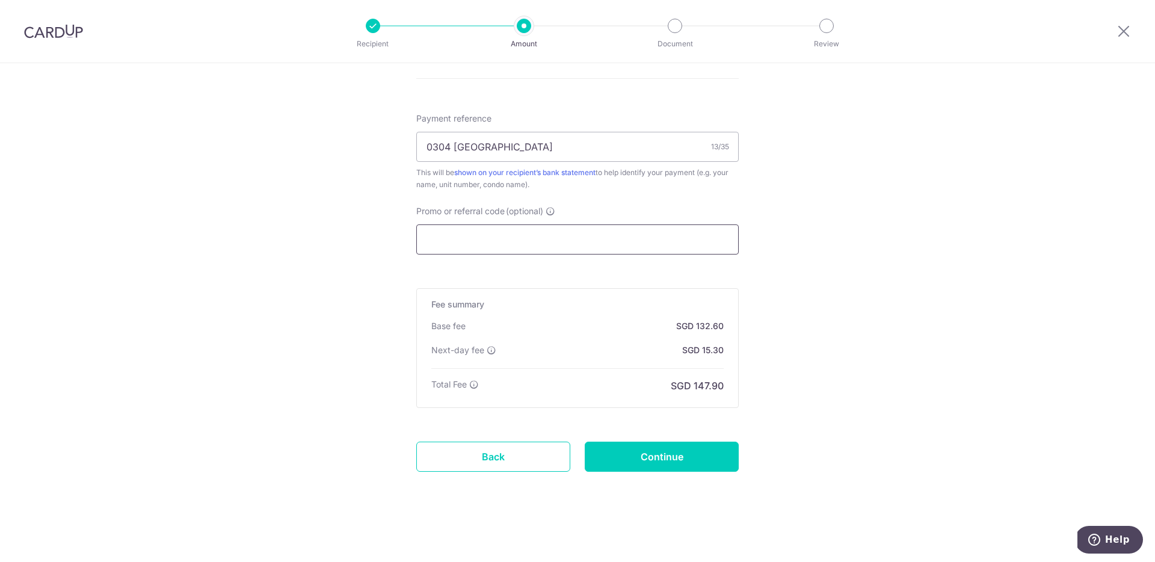
click at [494, 236] on input "Promo or referral code (optional)" at bounding box center [577, 239] width 323 height 30
paste input "SAVERENT179"
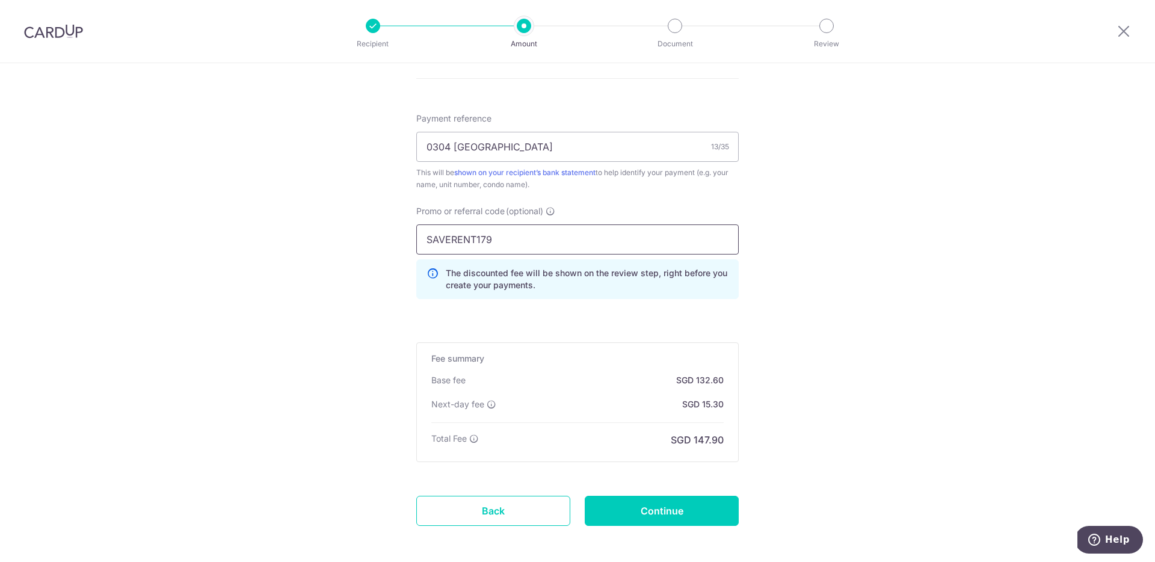
type input "SAVERENT179"
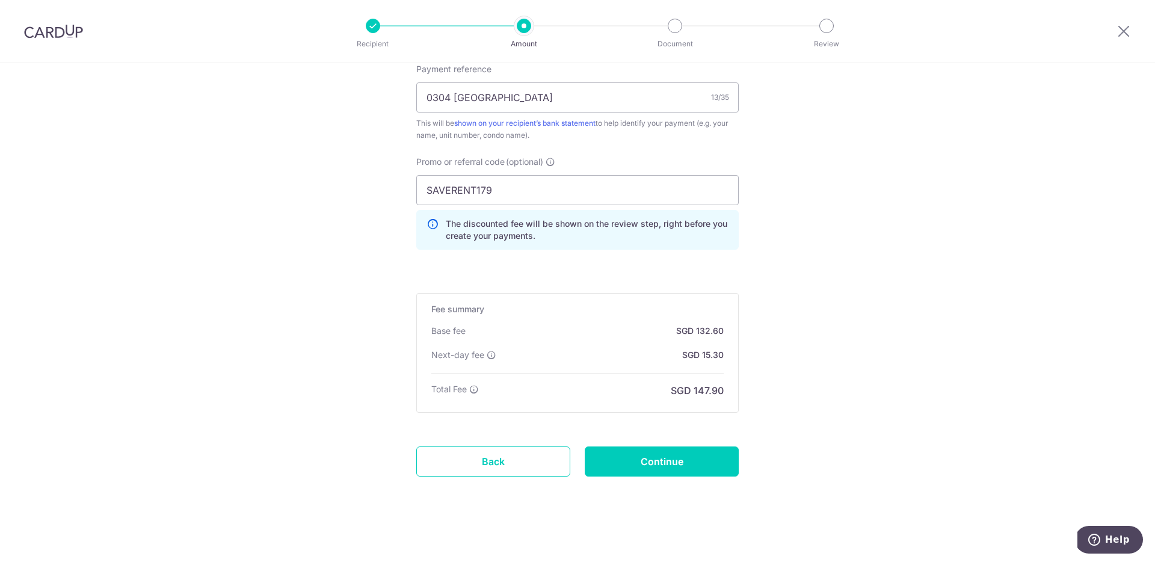
scroll to position [752, 0]
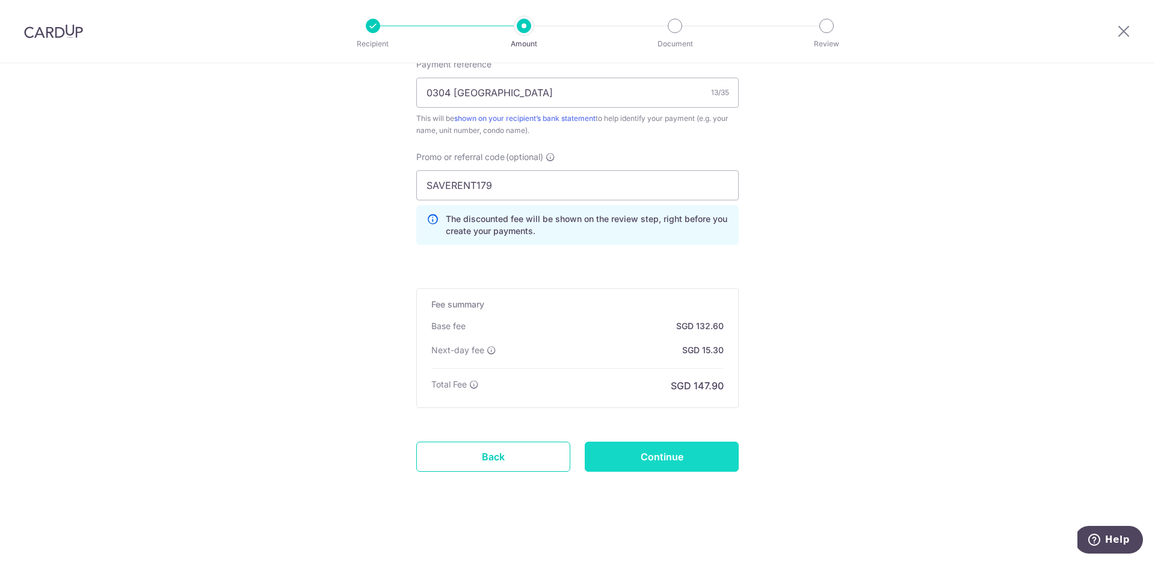
click at [681, 459] on input "Continue" at bounding box center [662, 457] width 154 height 30
type input "Create Schedule"
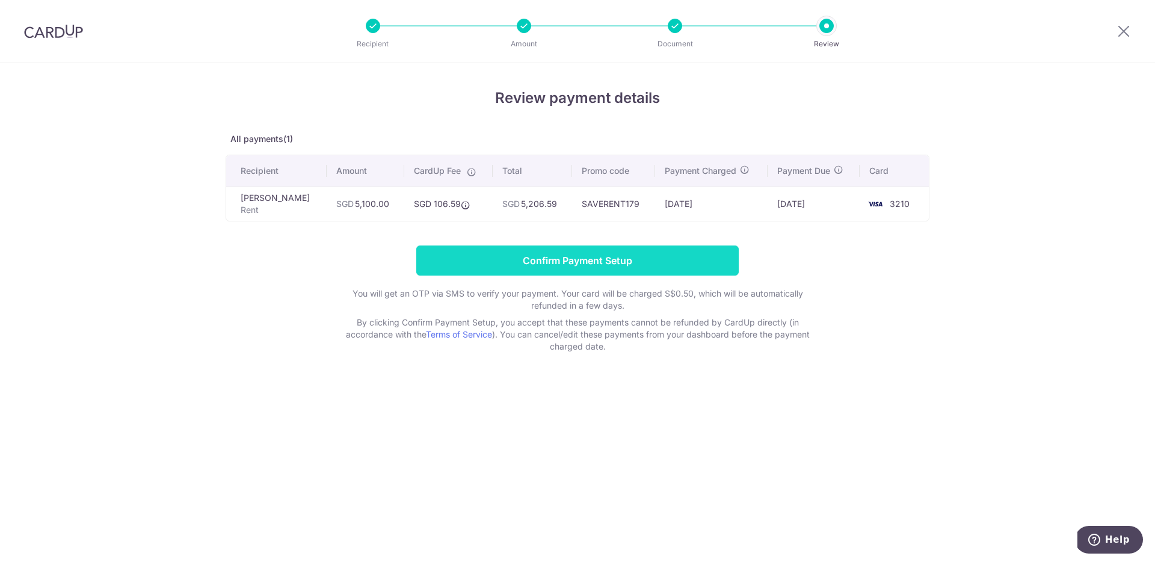
click at [509, 262] on input "Confirm Payment Setup" at bounding box center [577, 261] width 323 height 30
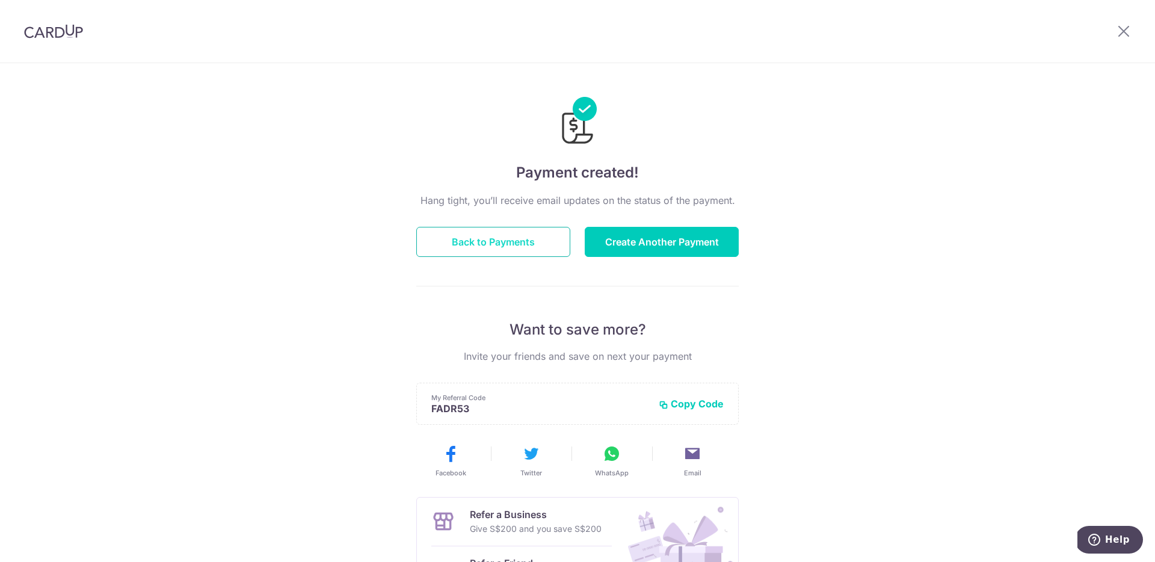
click at [527, 241] on button "Back to Payments" at bounding box center [493, 242] width 154 height 30
